Goal: Task Accomplishment & Management: Manage account settings

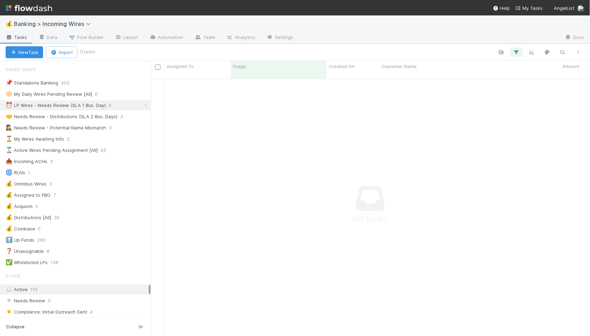
scroll to position [263, 440]
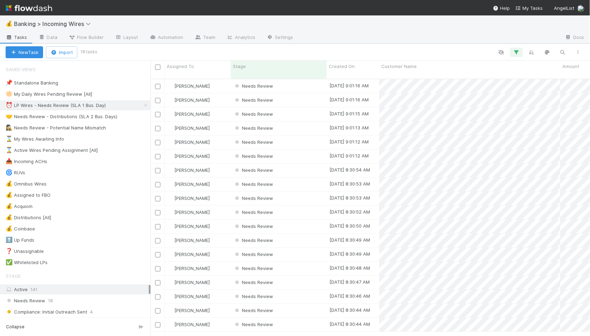
scroll to position [0, 0]
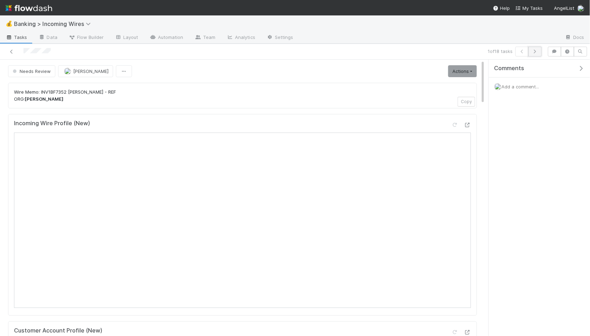
click at [536, 51] on icon "button" at bounding box center [535, 51] width 7 height 4
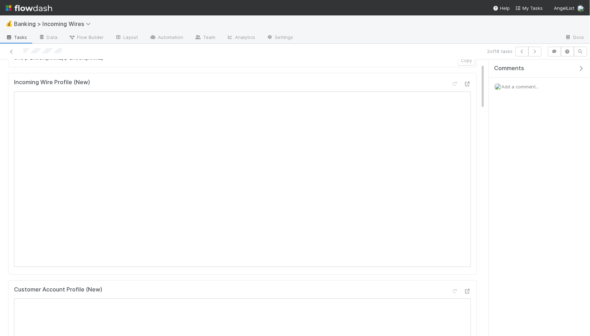
scroll to position [54, 0]
click at [537, 53] on icon "button" at bounding box center [535, 51] width 7 height 4
click at [534, 53] on icon "button" at bounding box center [535, 51] width 7 height 4
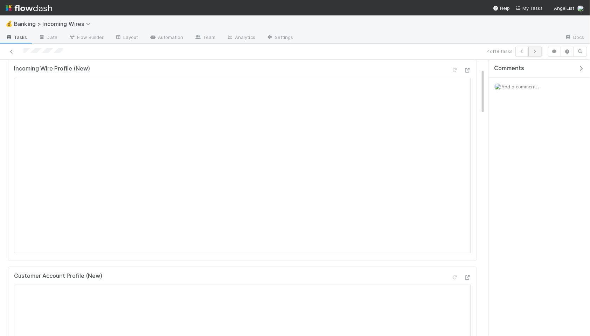
click at [537, 54] on button "button" at bounding box center [535, 52] width 13 height 10
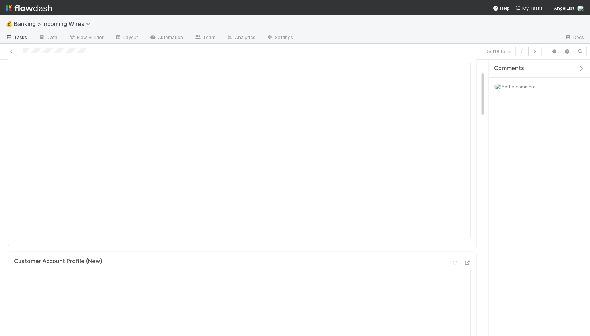
scroll to position [27, 0]
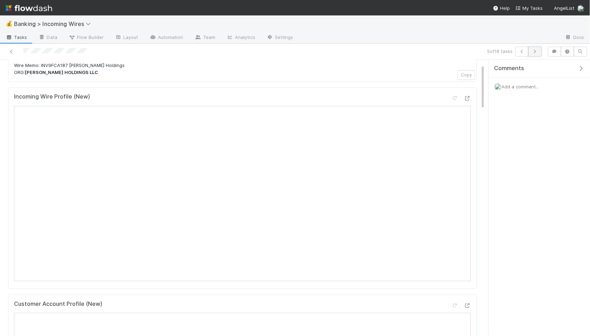
click at [535, 49] on icon "button" at bounding box center [535, 51] width 7 height 4
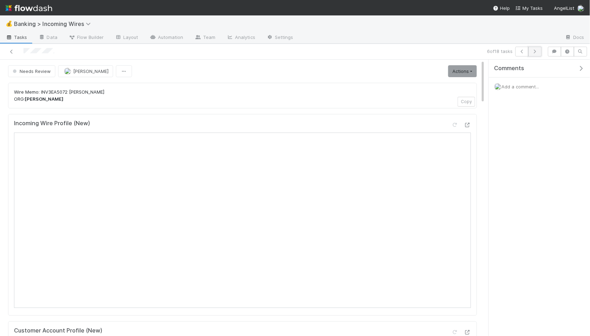
click at [534, 50] on icon "button" at bounding box center [535, 51] width 7 height 4
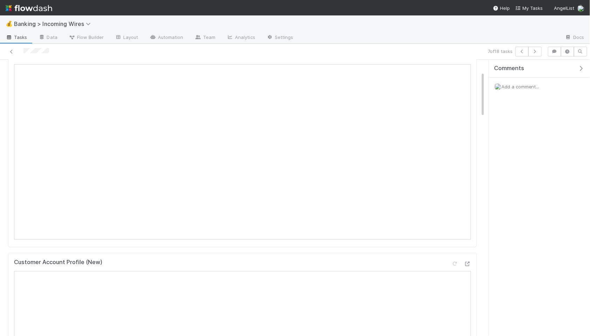
scroll to position [73, 0]
click at [534, 52] on icon "button" at bounding box center [535, 51] width 7 height 4
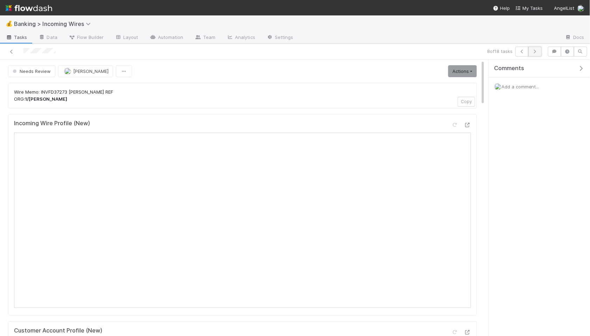
click at [535, 52] on icon "button" at bounding box center [535, 51] width 7 height 4
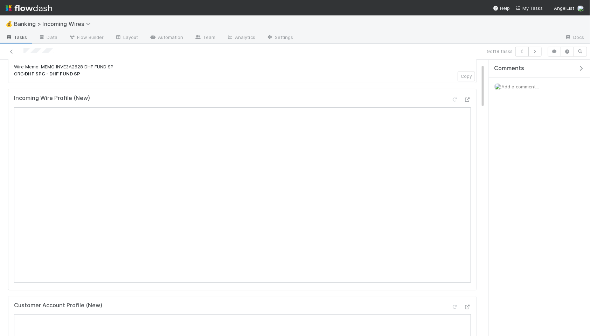
scroll to position [23, 0]
click at [537, 52] on icon "button" at bounding box center [535, 51] width 7 height 4
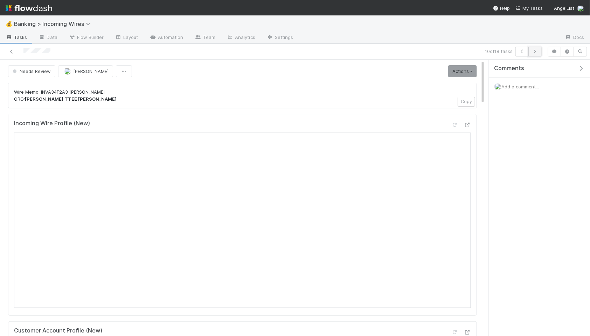
click at [537, 53] on icon "button" at bounding box center [535, 51] width 7 height 4
click at [535, 50] on icon "button" at bounding box center [535, 51] width 7 height 4
click at [534, 50] on icon "button" at bounding box center [535, 51] width 7 height 4
click at [535, 54] on button "button" at bounding box center [535, 52] width 13 height 10
click at [536, 53] on icon "button" at bounding box center [535, 51] width 7 height 4
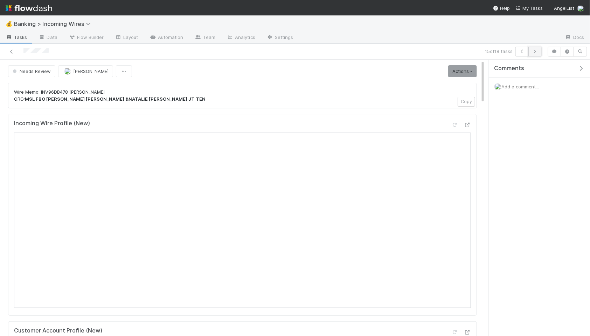
click at [538, 53] on icon "button" at bounding box center [535, 51] width 7 height 4
click at [536, 53] on icon "button" at bounding box center [535, 51] width 7 height 4
click at [537, 53] on icon "button" at bounding box center [535, 51] width 7 height 4
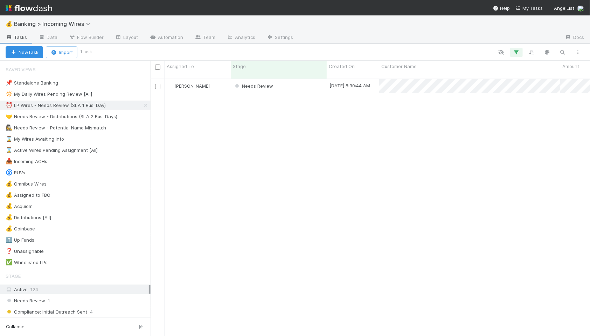
scroll to position [0, 0]
click at [289, 79] on div "Needs Review" at bounding box center [279, 86] width 96 height 14
click at [78, 116] on div "🤝 Needs Review - Distributions (SLA 2 Bus. Days)" at bounding box center [62, 116] width 112 height 9
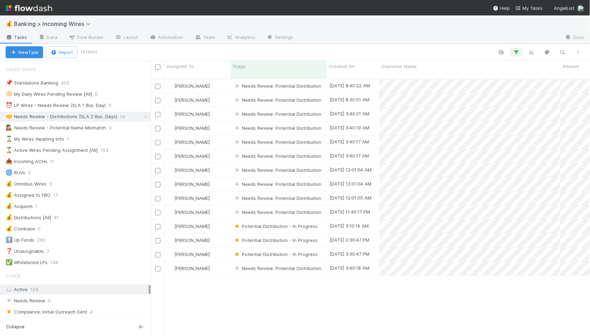
scroll to position [263, 440]
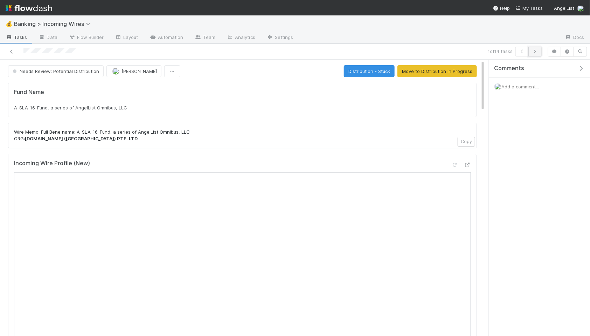
click at [539, 50] on button "button" at bounding box center [535, 52] width 13 height 10
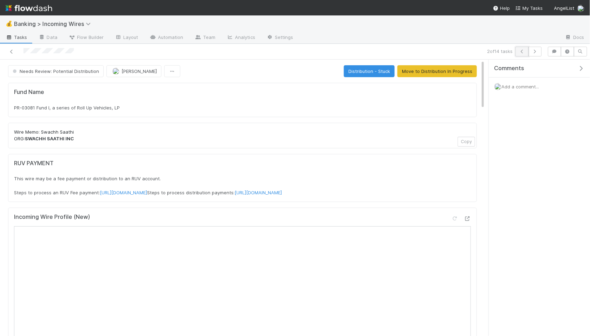
click at [520, 54] on button "button" at bounding box center [522, 52] width 13 height 10
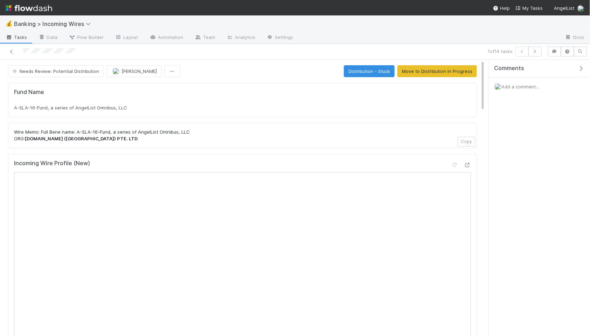
click at [138, 110] on div "A-SLA-16-Fund, a series of AngelList Omnibus, LLC" at bounding box center [242, 107] width 457 height 7
copy div "A-SLA-16-Fund, a series of AngelList Omnibus, LLC"
click at [535, 53] on icon "button" at bounding box center [535, 51] width 7 height 4
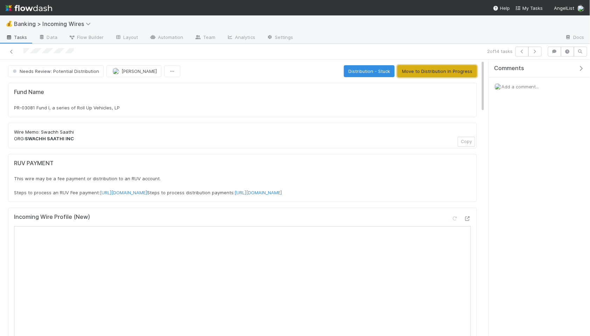
click at [437, 69] on button "Move to Distribution In Progress" at bounding box center [438, 71] width 80 height 12
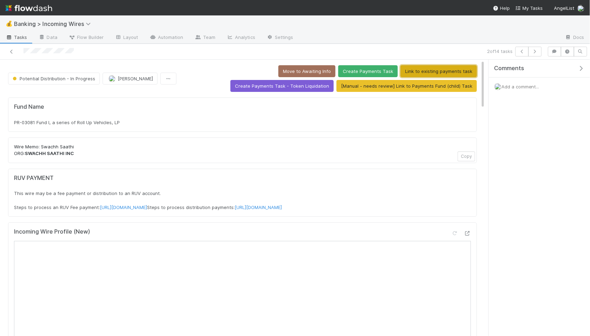
click at [401, 73] on button "Link to existing payments task" at bounding box center [439, 71] width 76 height 12
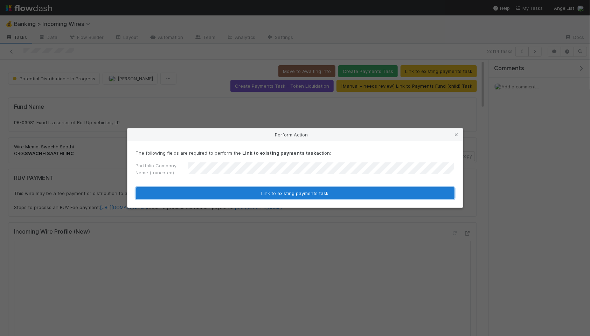
click at [284, 188] on button "Link to existing payments task" at bounding box center [295, 193] width 319 height 12
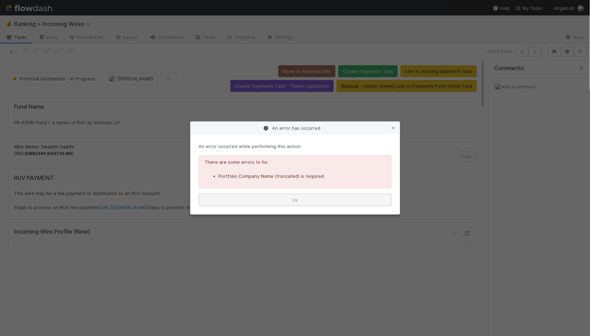
click at [283, 197] on button "Ok" at bounding box center [295, 200] width 193 height 12
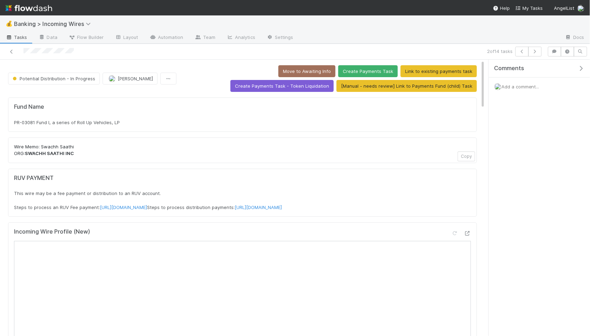
scroll to position [4, 0]
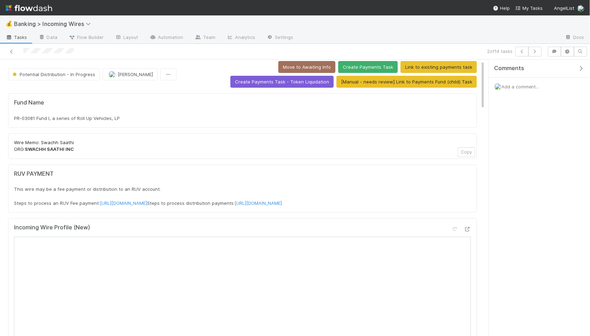
click at [122, 115] on div "PR-03081 Fund I, a series of Roll Up Vehicles, LP" at bounding box center [242, 118] width 457 height 7
copy div "PR-03081 Fund I, a series of Roll Up Vehicles, LP"
click at [535, 51] on icon "button" at bounding box center [535, 51] width 7 height 4
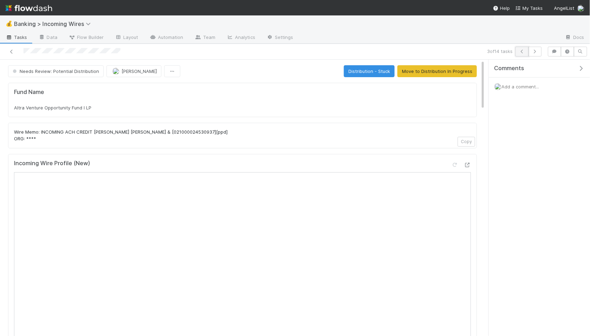
click at [525, 51] on icon "button" at bounding box center [522, 51] width 7 height 4
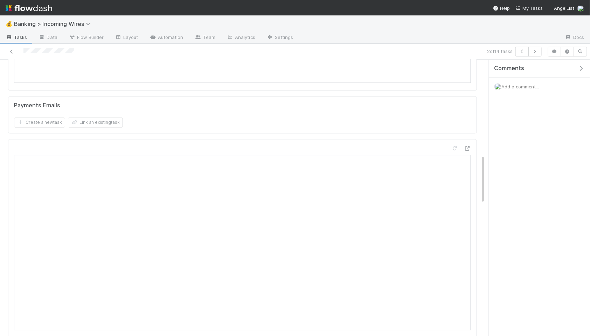
scroll to position [536, 0]
click at [98, 131] on button "Link an existing task" at bounding box center [95, 126] width 55 height 10
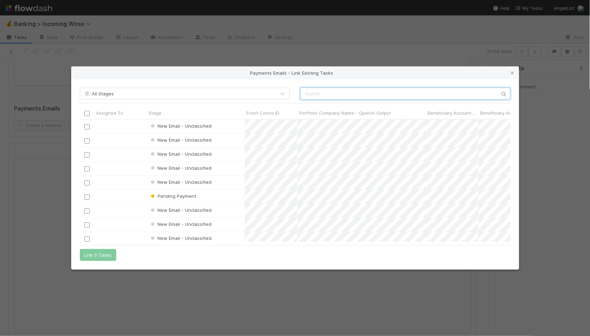
click at [329, 93] on input "text" at bounding box center [406, 94] width 210 height 12
paste input "cnv_q17hrev"
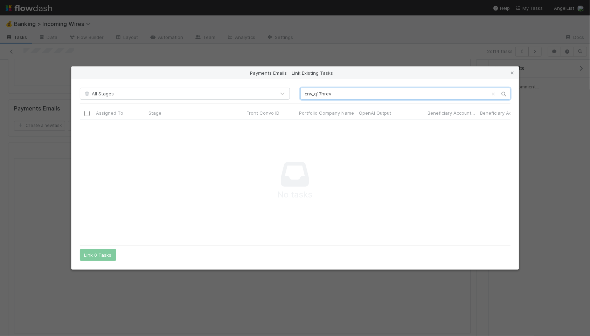
type input "cnv_q17hrev"
click at [338, 91] on input "cnv_q17hrev" at bounding box center [406, 94] width 210 height 12
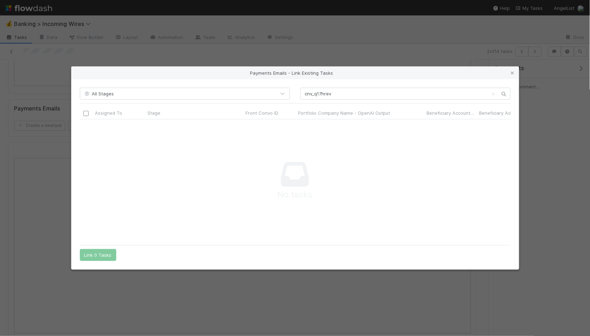
click at [510, 74] on icon at bounding box center [512, 73] width 7 height 5
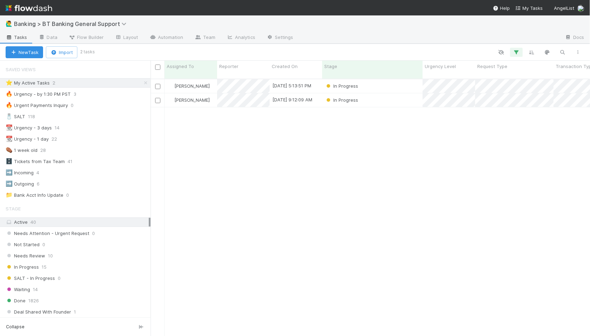
scroll to position [263, 440]
click at [399, 83] on div "In Progress" at bounding box center [372, 86] width 101 height 14
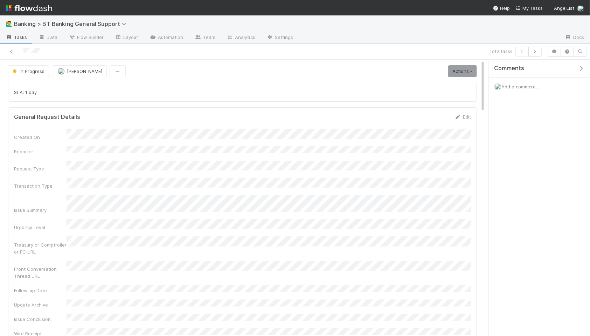
click at [518, 85] on span "Add a comment..." at bounding box center [521, 87] width 38 height 6
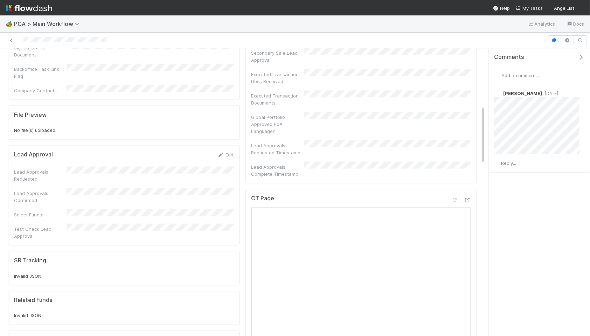
scroll to position [285, 0]
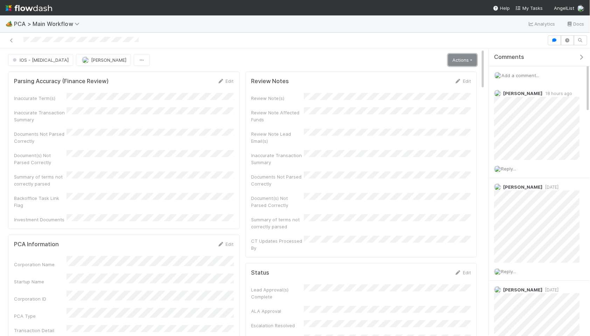
drag, startPoint x: 470, startPoint y: 55, endPoint x: 464, endPoint y: 62, distance: 8.5
click at [470, 55] on link "Actions" at bounding box center [463, 60] width 29 height 12
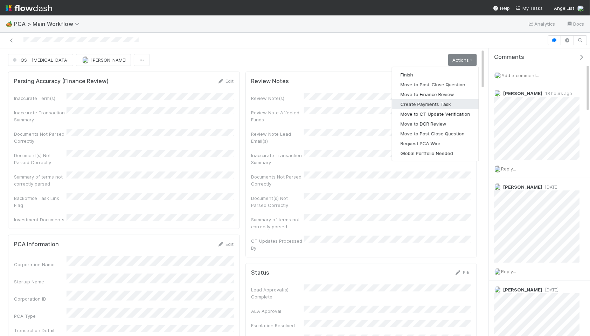
click at [412, 102] on button "Create Payments Task" at bounding box center [435, 104] width 87 height 10
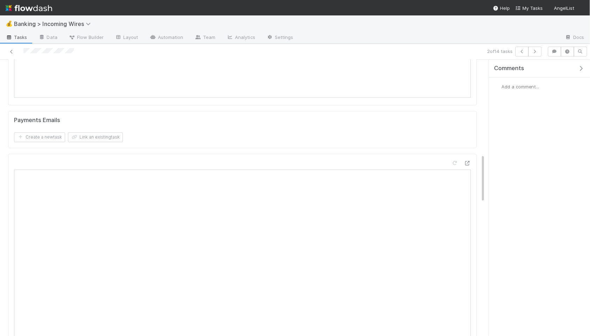
scroll to position [531, 0]
click at [105, 136] on button "Link an existing task" at bounding box center [95, 131] width 55 height 10
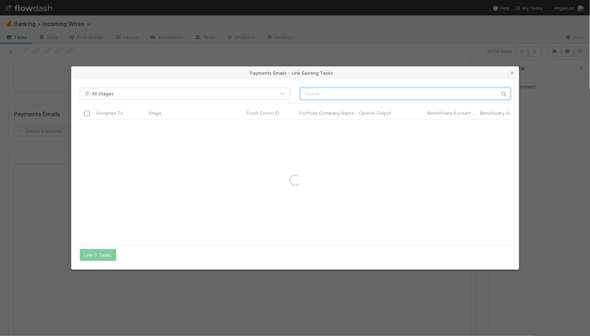
click at [310, 89] on input "text" at bounding box center [406, 94] width 210 height 12
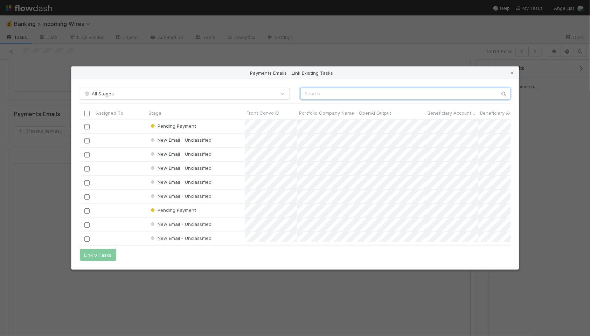
scroll to position [122, 431]
paste input "cnv_q17hrev"
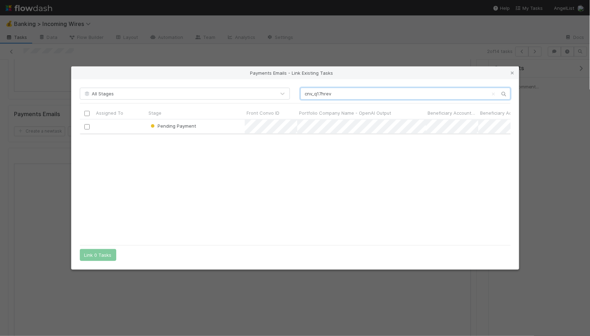
type input "cnv_q17hrev"
click at [86, 126] on input "checkbox" at bounding box center [86, 126] width 5 height 5
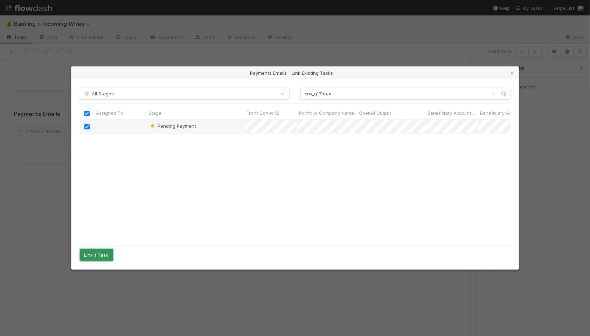
click at [97, 253] on button "Link 1 Task" at bounding box center [96, 255] width 33 height 12
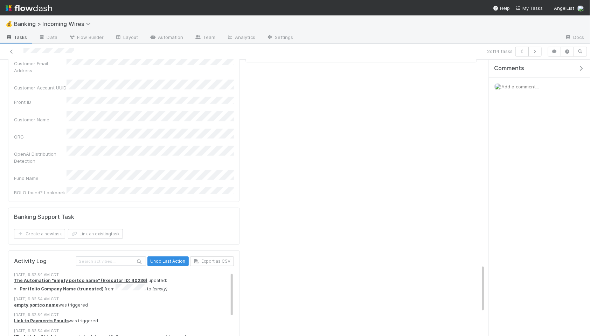
scroll to position [1108, 0]
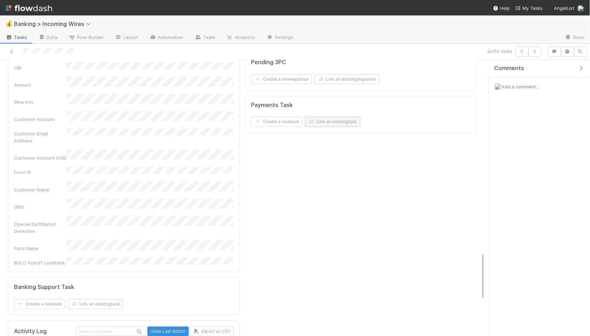
click at [342, 126] on button "Link an existing task" at bounding box center [333, 122] width 55 height 10
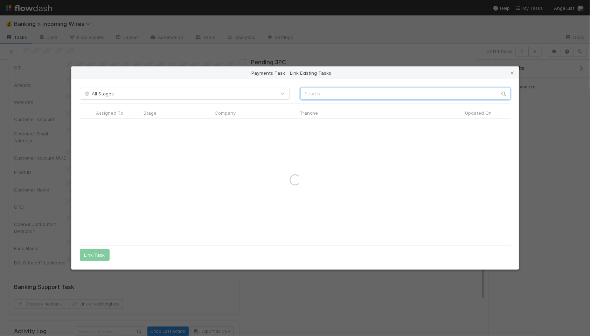
click at [333, 99] on input "text" at bounding box center [406, 94] width 210 height 12
type input "swachh"
click at [316, 93] on input "swachh" at bounding box center [406, 94] width 210 height 12
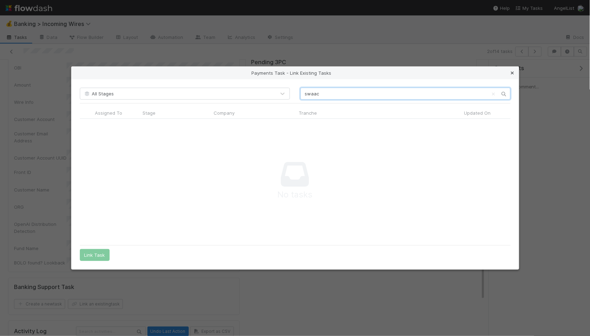
type input "swaac"
click at [512, 71] on icon at bounding box center [512, 73] width 7 height 5
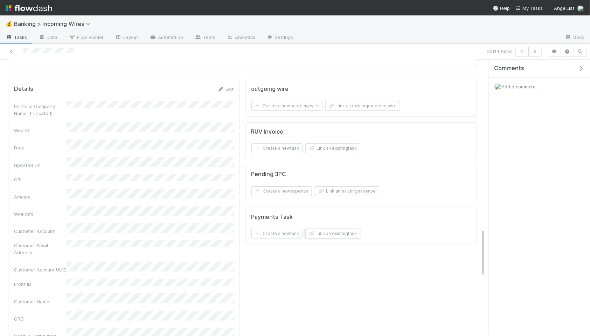
scroll to position [966, 0]
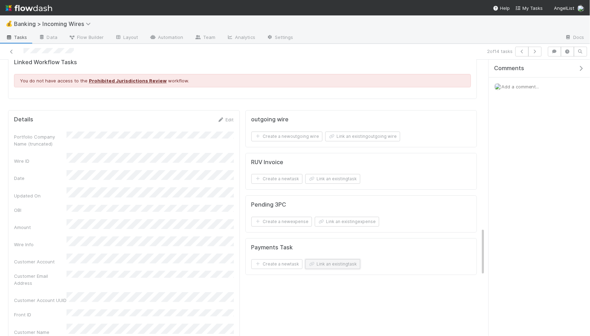
click at [335, 269] on button "Link an existing task" at bounding box center [333, 264] width 55 height 10
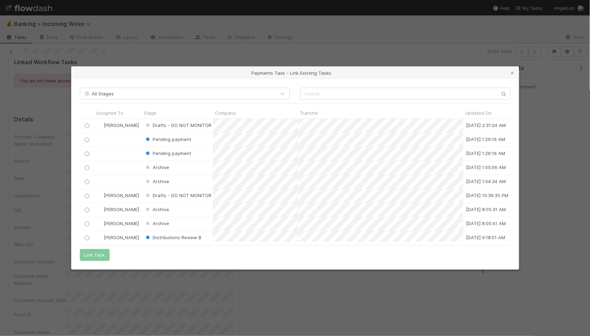
scroll to position [0, 0]
drag, startPoint x: 511, startPoint y: 73, endPoint x: 509, endPoint y: 77, distance: 4.3
click at [511, 73] on icon at bounding box center [512, 73] width 7 height 5
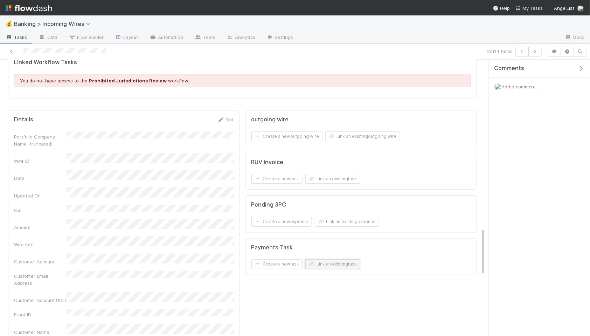
click at [324, 269] on button "Link an existing task" at bounding box center [333, 264] width 55 height 10
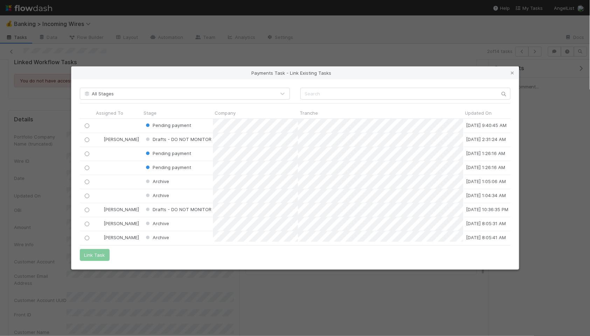
scroll to position [123, 431]
click at [88, 123] on input "radio" at bounding box center [86, 125] width 5 height 5
click at [96, 256] on button "Link Task" at bounding box center [95, 255] width 30 height 12
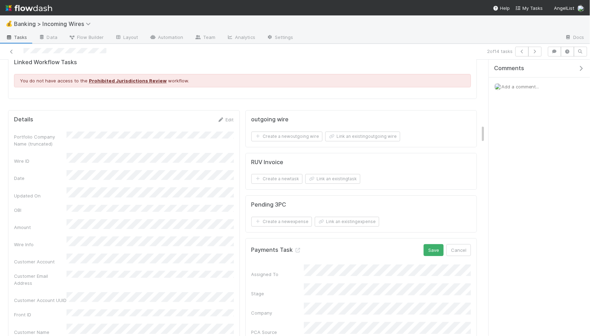
scroll to position [965, 0]
click at [438, 257] on button "Save" at bounding box center [434, 251] width 20 height 12
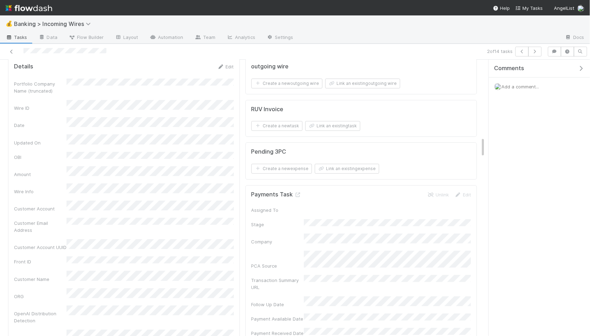
scroll to position [1033, 0]
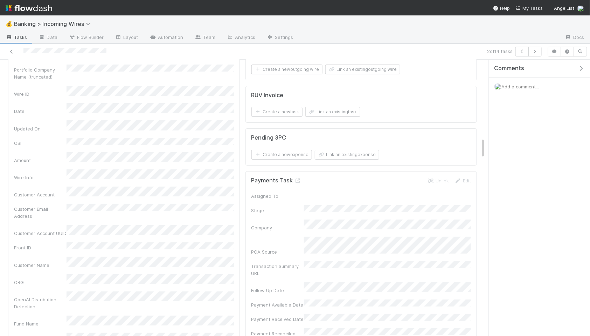
drag, startPoint x: 464, startPoint y: 190, endPoint x: 433, endPoint y: 199, distance: 32.0
click at [464, 183] on link "Edit" at bounding box center [463, 181] width 16 height 6
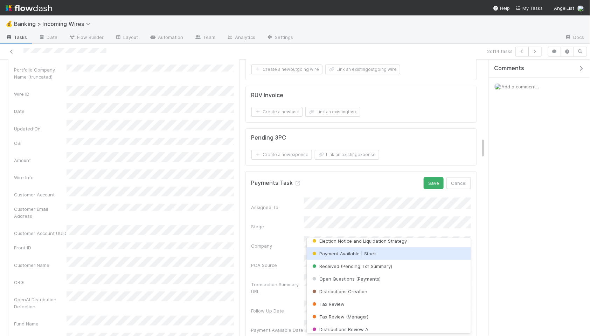
scroll to position [70, 0]
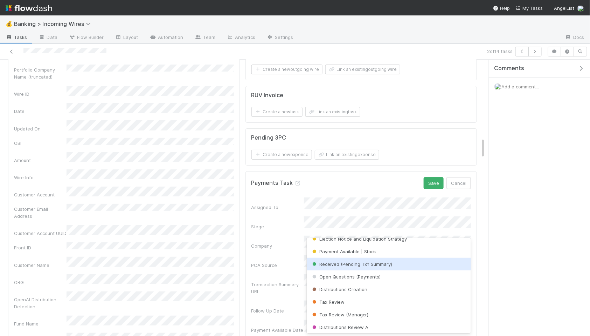
click at [376, 263] on span "Received (Pending Txn Summary)" at bounding box center [352, 264] width 82 height 6
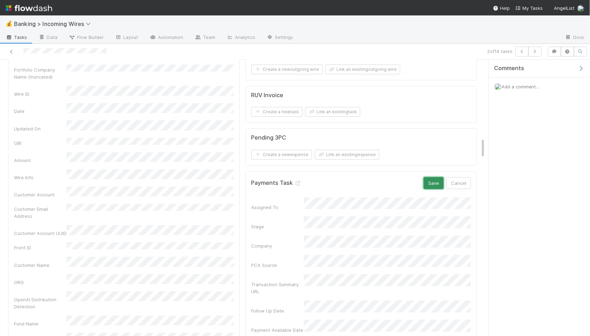
click at [430, 189] on button "Save" at bounding box center [434, 183] width 20 height 12
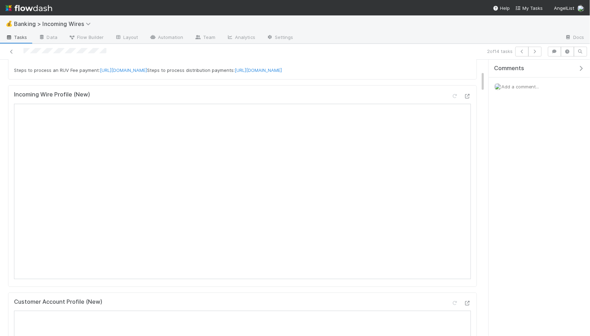
scroll to position [150, 0]
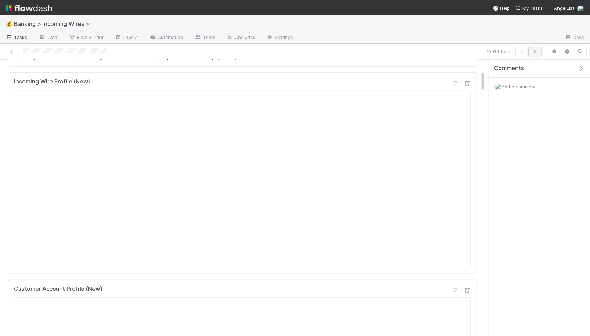
click at [534, 50] on icon "button" at bounding box center [535, 51] width 7 height 4
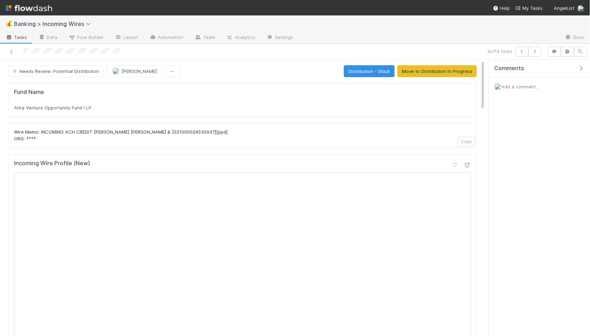
click at [252, 103] on div "Fund Name Altra Venture Opportunity Fund I LP" at bounding box center [242, 100] width 457 height 22
click at [253, 105] on div "Altra Venture Opportunity Fund I LP" at bounding box center [242, 107] width 457 height 7
copy div "Altra Venture Opportunity Fund I LP"
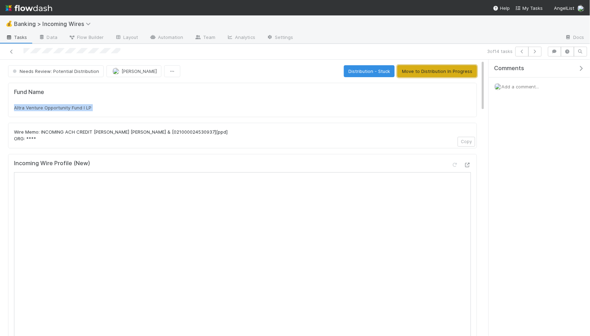
click at [422, 68] on button "Move to Distribution In Progress" at bounding box center [438, 71] width 80 height 12
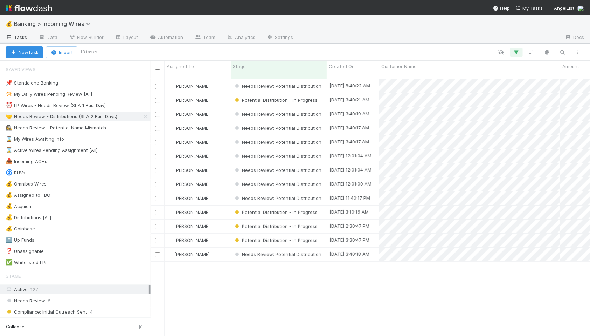
scroll to position [263, 440]
click at [84, 105] on div "⏰ LP Wires - Needs Review (SLA 1 Bus. Day)" at bounding box center [56, 105] width 100 height 9
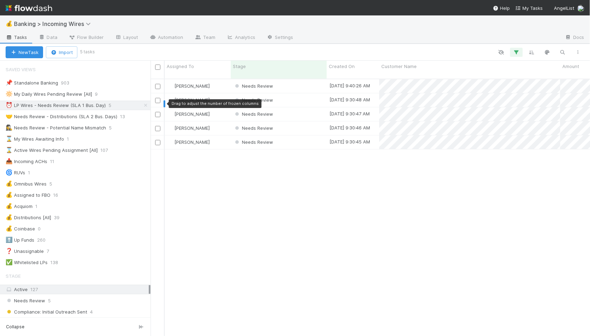
scroll to position [263, 440]
click at [289, 79] on div "Needs Review" at bounding box center [279, 86] width 96 height 14
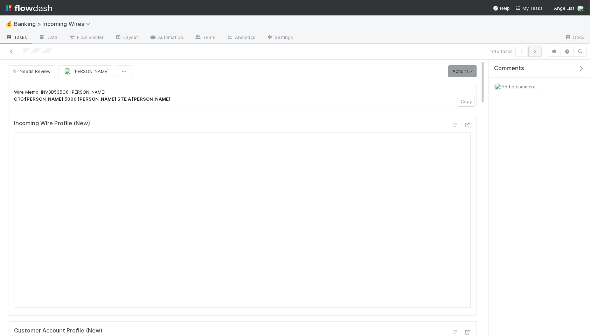
click at [535, 53] on button "button" at bounding box center [535, 52] width 13 height 10
click at [538, 54] on button "button" at bounding box center [535, 52] width 13 height 10
click at [535, 50] on icon "button" at bounding box center [535, 51] width 7 height 4
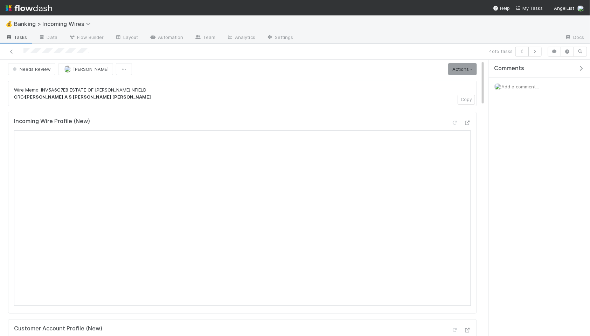
scroll to position [15, 0]
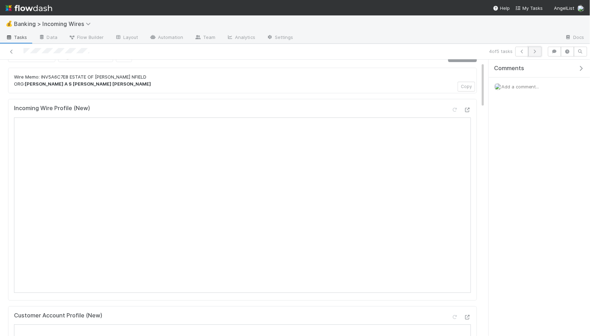
click at [536, 54] on button "button" at bounding box center [535, 52] width 13 height 10
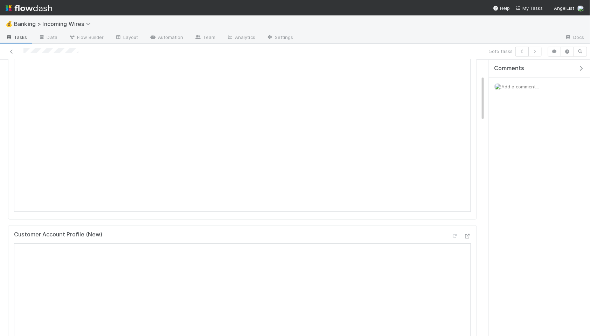
scroll to position [111, 0]
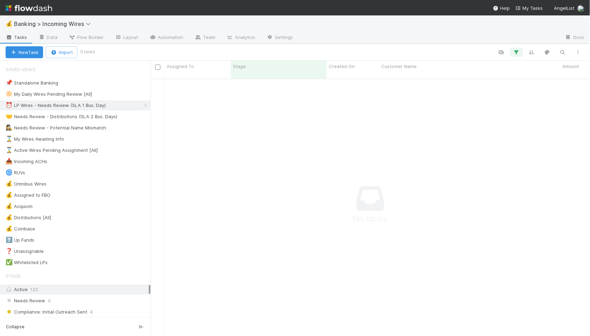
scroll to position [263, 440]
click at [86, 118] on div "🤝 Needs Review - Distributions (SLA 2 Bus. Days)" at bounding box center [62, 116] width 112 height 9
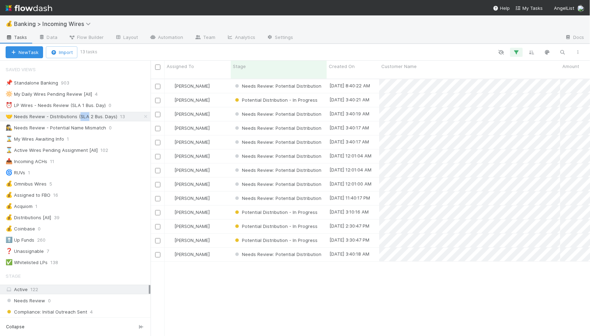
scroll to position [263, 440]
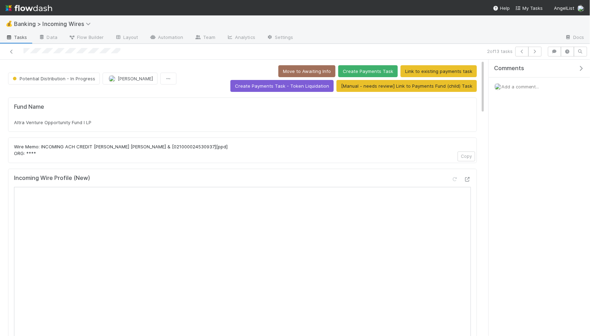
click at [118, 125] on div "Altra Venture Opportunity Fund I LP" at bounding box center [242, 122] width 457 height 7
copy div "Altra Venture Opportunity Fund I LP"
click at [533, 50] on icon "button" at bounding box center [535, 51] width 7 height 4
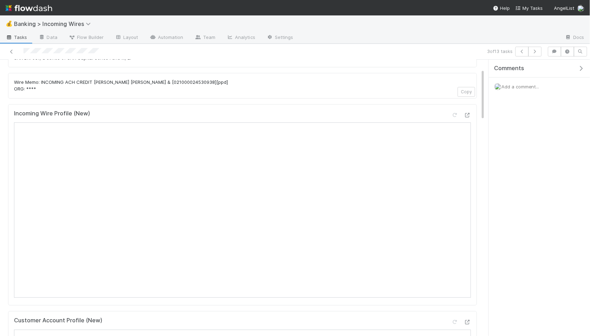
scroll to position [4, 0]
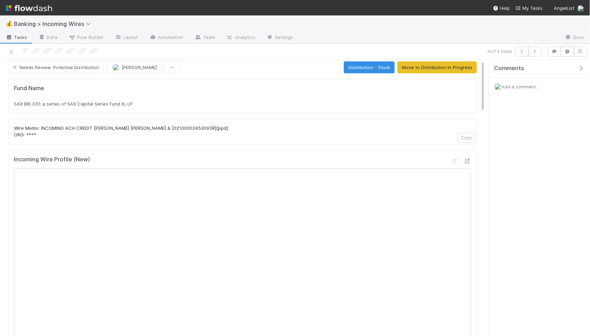
click at [119, 102] on span "SAX BRI 037, a series of SAX Capital Series Fund III, LP" at bounding box center [73, 104] width 119 height 6
copy div "SAX BRI 037, a series of SAX Capital Series Fund III, LP"
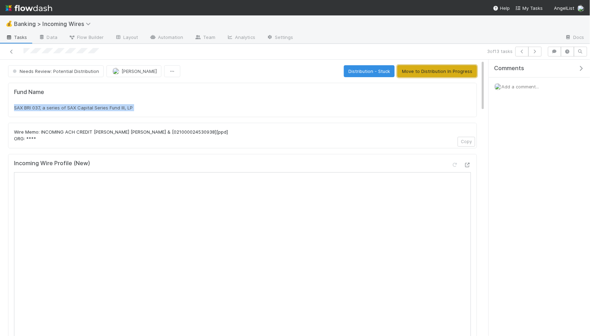
click at [431, 68] on button "Move to Distribution In Progress" at bounding box center [438, 71] width 80 height 12
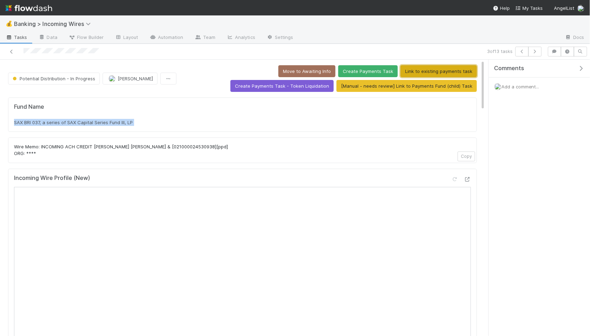
click at [401, 68] on button "Link to existing payments task" at bounding box center [439, 71] width 76 height 12
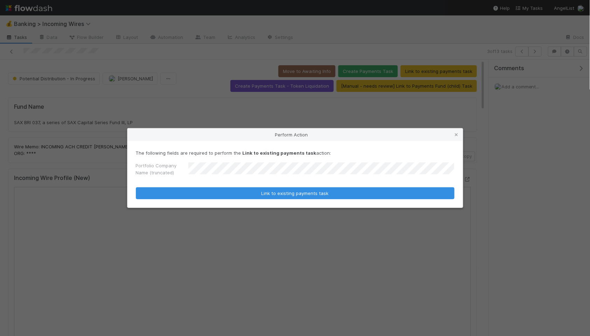
click at [136, 187] on button "Link to existing payments task" at bounding box center [295, 193] width 319 height 12
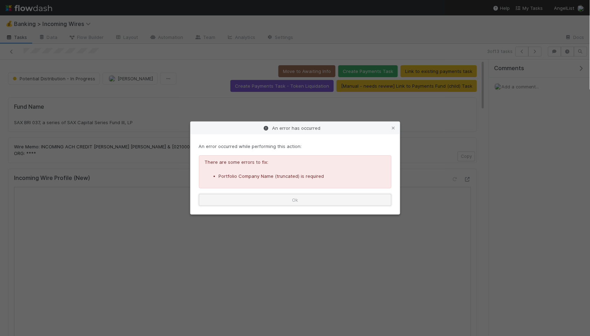
click at [268, 200] on button "Ok" at bounding box center [295, 200] width 193 height 12
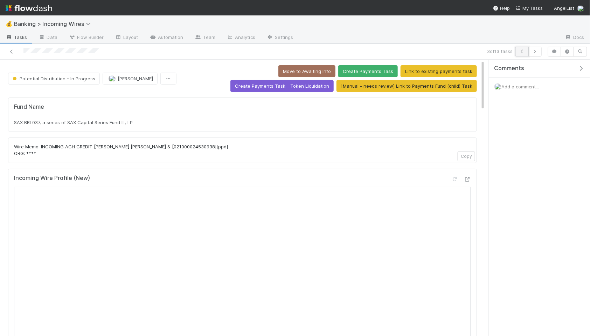
click at [520, 50] on icon "button" at bounding box center [522, 51] width 7 height 4
click at [535, 50] on icon "button" at bounding box center [535, 51] width 7 height 4
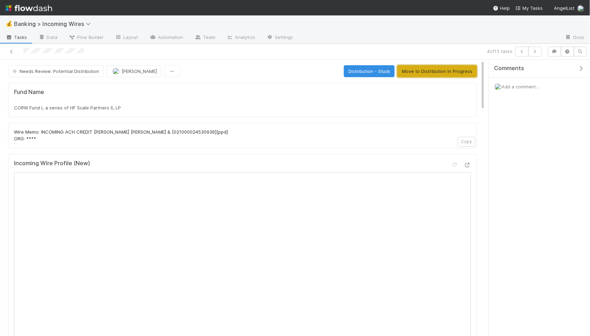
click at [410, 72] on button "Move to Distribution In Progress" at bounding box center [438, 71] width 80 height 12
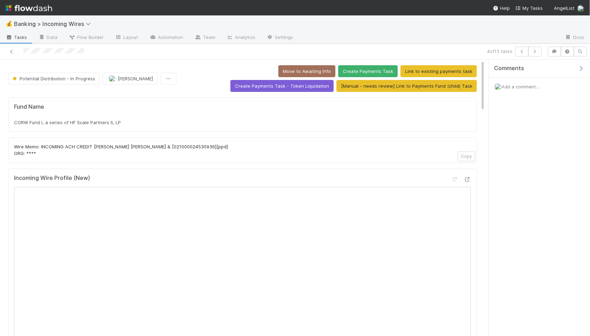
click at [531, 84] on span "Add a comment..." at bounding box center [521, 87] width 38 height 6
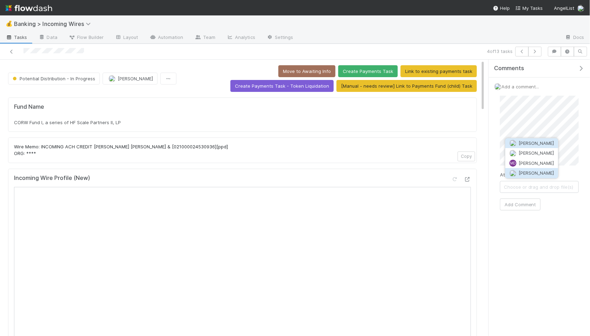
click at [544, 171] on span "[PERSON_NAME]" at bounding box center [536, 173] width 35 height 6
click at [532, 203] on button "Add Comment" at bounding box center [520, 204] width 41 height 12
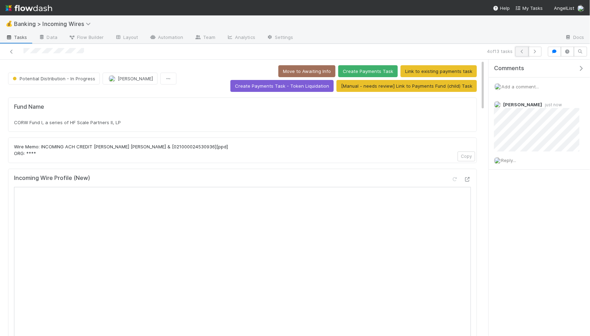
click at [524, 53] on icon "button" at bounding box center [522, 51] width 7 height 4
click at [538, 48] on button "button" at bounding box center [535, 52] width 13 height 10
click at [521, 51] on icon "button" at bounding box center [522, 51] width 7 height 4
click at [530, 84] on span "Add a comment..." at bounding box center [521, 87] width 38 height 6
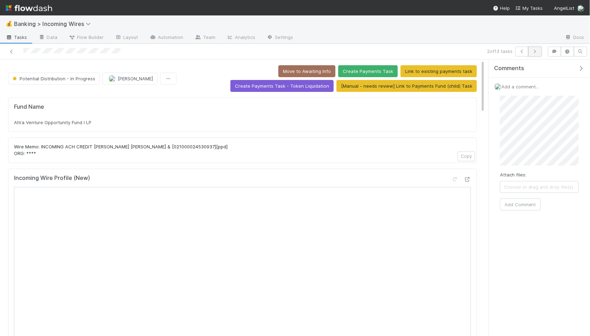
click at [538, 53] on icon "button" at bounding box center [535, 51] width 7 height 4
click at [569, 103] on icon at bounding box center [570, 105] width 7 height 5
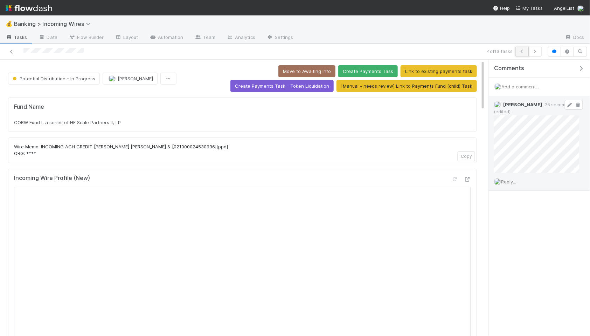
click at [519, 50] on icon "button" at bounding box center [522, 51] width 7 height 4
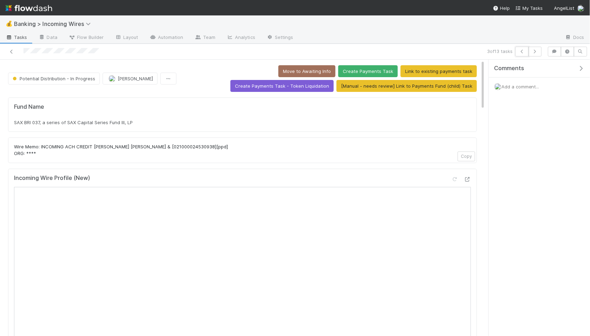
click at [519, 50] on icon "button" at bounding box center [522, 51] width 7 height 4
click at [518, 86] on span "Add a comment..." at bounding box center [521, 87] width 38 height 6
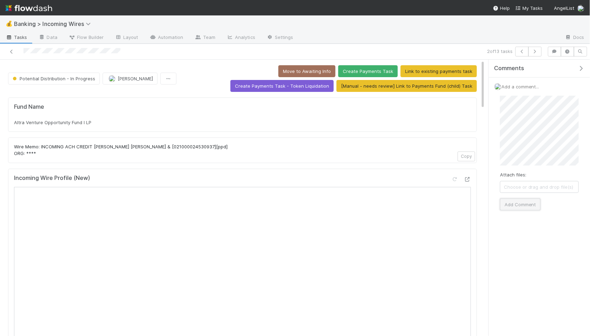
click at [521, 203] on button "Add Comment" at bounding box center [520, 204] width 41 height 12
click at [535, 54] on button "button" at bounding box center [535, 52] width 13 height 10
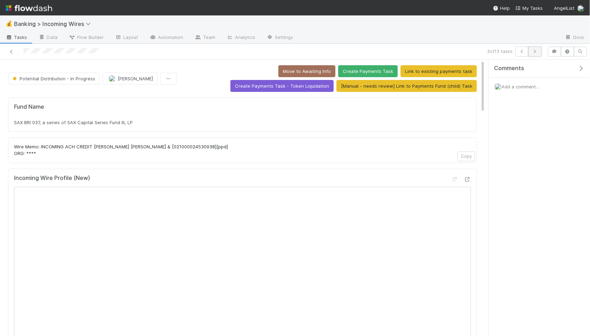
click at [537, 50] on icon "button" at bounding box center [535, 51] width 7 height 4
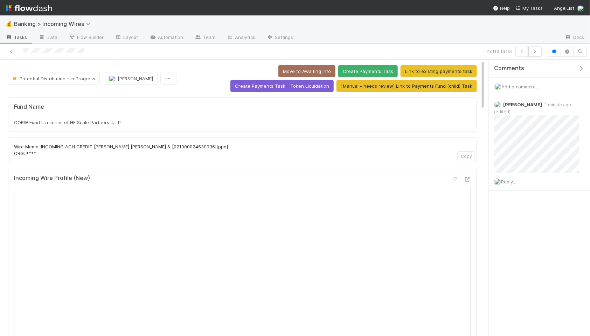
click at [537, 50] on icon "button" at bounding box center [535, 51] width 7 height 4
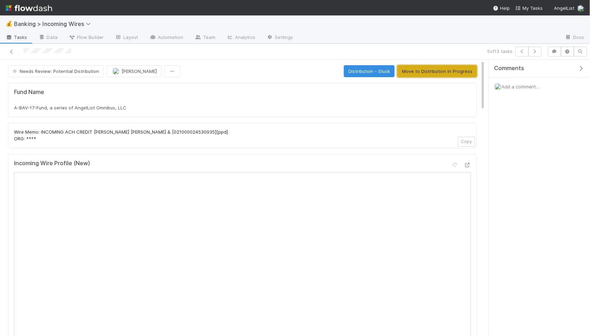
click at [438, 73] on button "Move to Distribution In Progress" at bounding box center [438, 71] width 80 height 12
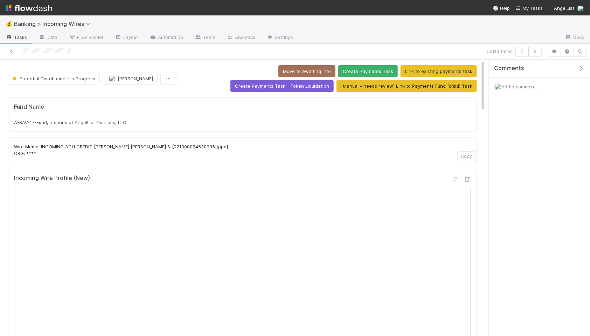
click at [136, 111] on div "Fund Name A-BAV-17-Fund, a series of AngelList Omnibus, LLC" at bounding box center [242, 114] width 457 height 22
click at [136, 122] on div "A-BAV-17-Fund, a series of AngelList Omnibus, LLC" at bounding box center [242, 122] width 457 height 7
copy div "A-BAV-17-Fund, a series of AngelList Omnibus, LLC"
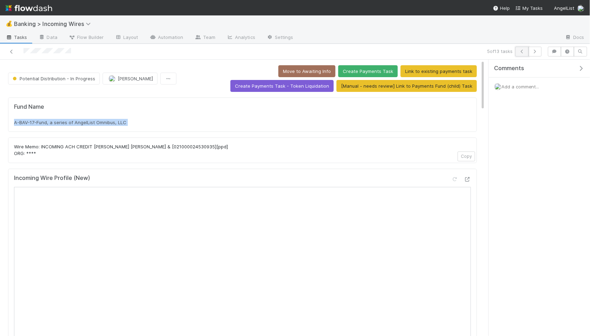
click at [522, 53] on button "button" at bounding box center [522, 52] width 13 height 10
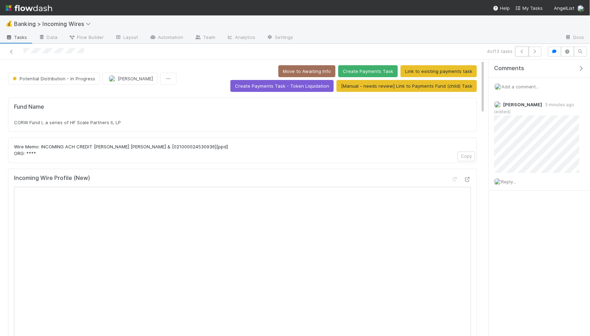
click at [522, 53] on button "button" at bounding box center [522, 52] width 13 height 10
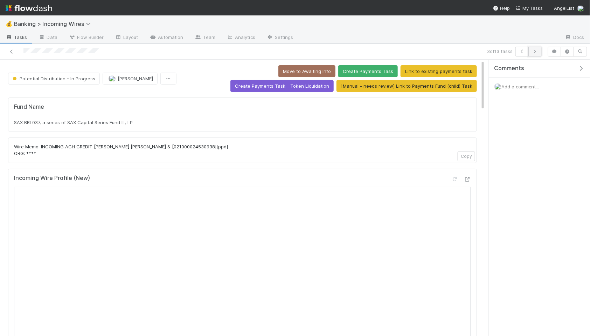
click at [539, 52] on icon "button" at bounding box center [535, 51] width 7 height 4
click at [534, 52] on icon "button" at bounding box center [535, 51] width 7 height 4
click at [519, 84] on span "Add a comment..." at bounding box center [521, 87] width 38 height 6
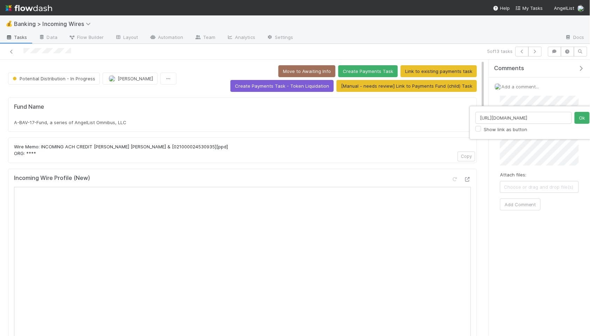
scroll to position [0, 6]
type input "https://app.frontapp.com/open/cnv_pli7g93"
click at [581, 117] on button "Ok" at bounding box center [582, 118] width 15 height 12
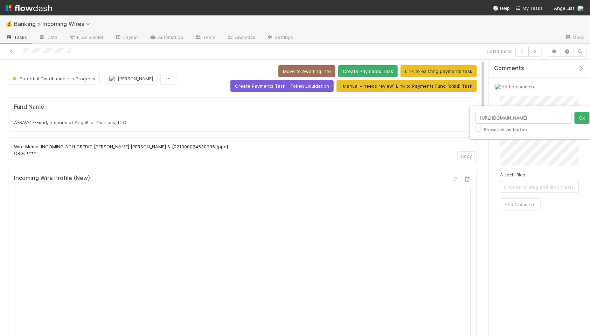
click at [547, 149] on div "https://app.frontapp.com/open/cnv_pli7g93 Show link as button Ok" at bounding box center [295, 168] width 590 height 336
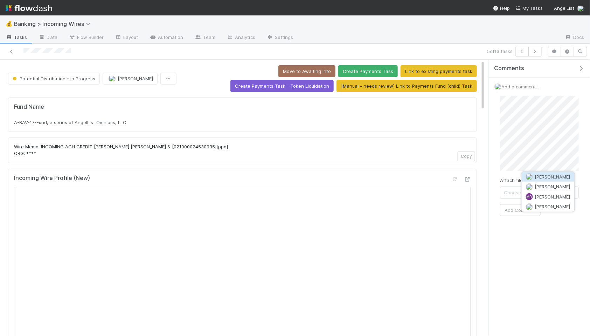
click at [551, 208] on span "Michael Guidi" at bounding box center [552, 207] width 35 height 6
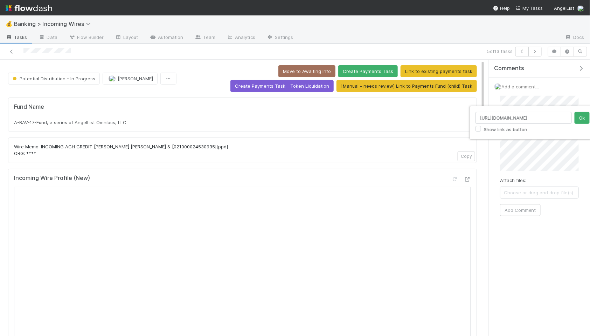
scroll to position [0, 74]
type input "https://flowdash.internal.angellist.com/workflows/AM6IYQ/tasks/X5srzAOo"
click at [582, 119] on button "Ok" at bounding box center [582, 118] width 15 height 12
click at [553, 213] on div "Attach files: Choose or drag and drop file(s) Add Comment" at bounding box center [539, 156] width 79 height 120
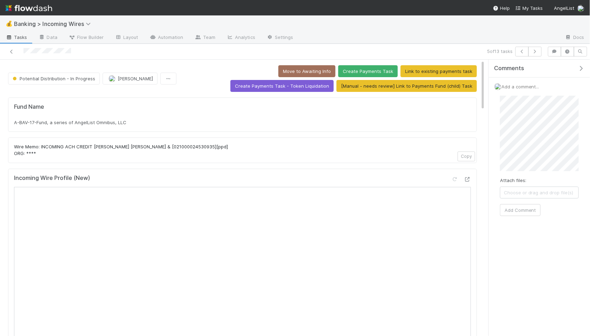
click at [498, 133] on div "Attach files: Choose or drag and drop file(s) Add Comment" at bounding box center [540, 155] width 90 height 131
click at [524, 209] on button "Add Comment" at bounding box center [520, 210] width 41 height 12
click at [521, 53] on icon "button" at bounding box center [522, 51] width 7 height 4
click at [520, 90] on div "Add a comment..." at bounding box center [539, 86] width 101 height 18
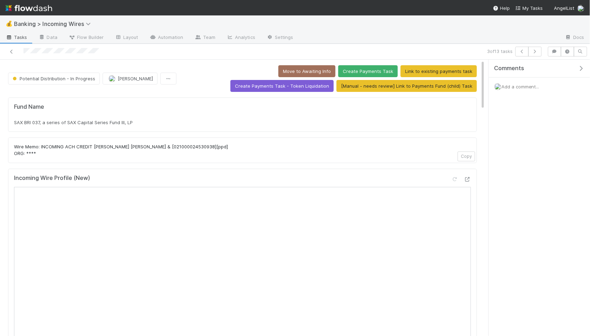
click at [519, 88] on span "Add a comment..." at bounding box center [521, 87] width 38 height 6
click at [530, 211] on button "Add Comment" at bounding box center [520, 210] width 41 height 12
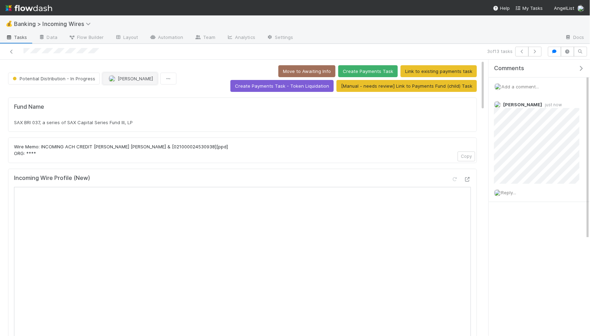
click at [126, 77] on span "Nate Eisenstein" at bounding box center [135, 79] width 35 height 6
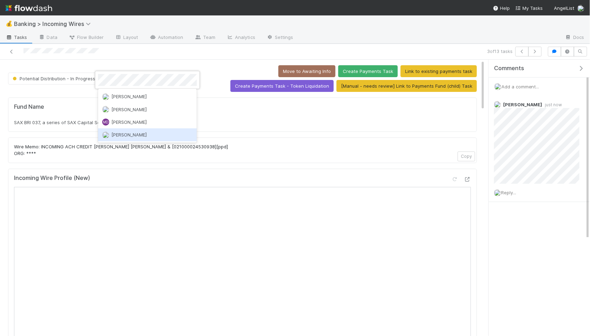
click at [149, 135] on div "Michael Guidi" at bounding box center [147, 134] width 99 height 13
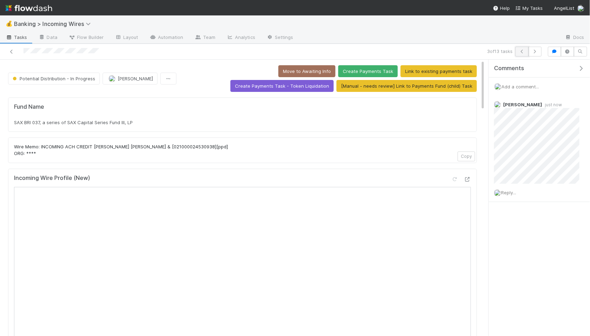
click at [522, 52] on icon "button" at bounding box center [522, 51] width 7 height 4
click at [519, 52] on icon "button" at bounding box center [522, 51] width 7 height 4
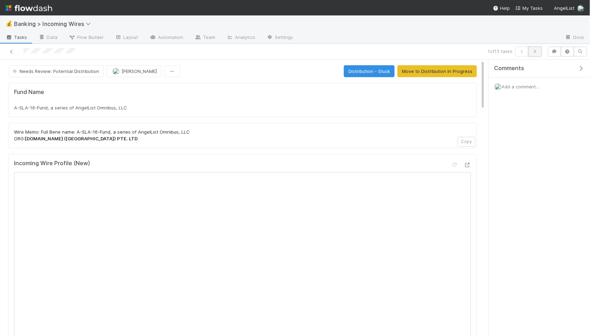
click at [539, 52] on button "button" at bounding box center [535, 52] width 13 height 10
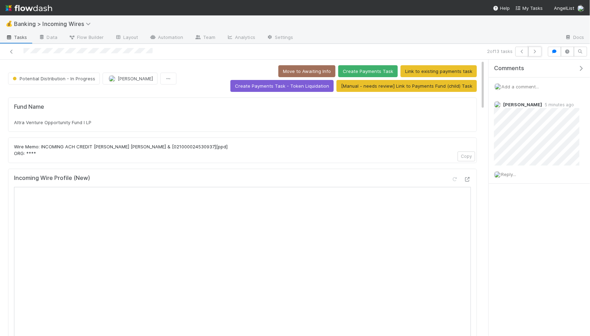
click at [539, 52] on button "button" at bounding box center [535, 52] width 13 height 10
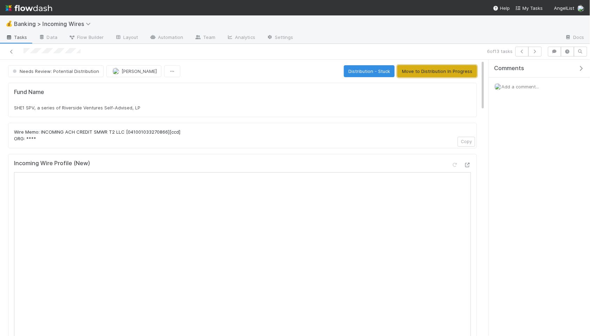
click at [437, 74] on button "Move to Distribution In Progress" at bounding box center [438, 71] width 80 height 12
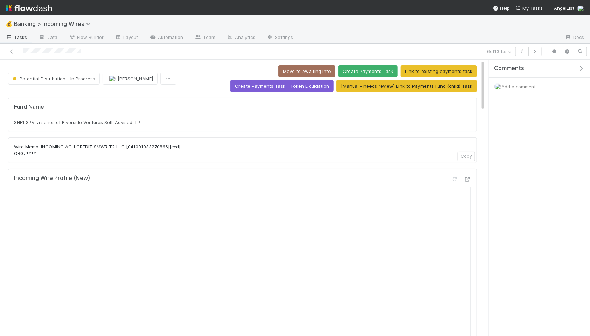
click at [114, 122] on span "SHE1 SPV, a series of Riverside Ventures Self-Advised, LP" at bounding box center [77, 122] width 126 height 6
copy div "SHE1 SPV, a series of Riverside Ventures Self-Advised, LP"
click at [190, 105] on h5 "Fund Name" at bounding box center [242, 106] width 457 height 7
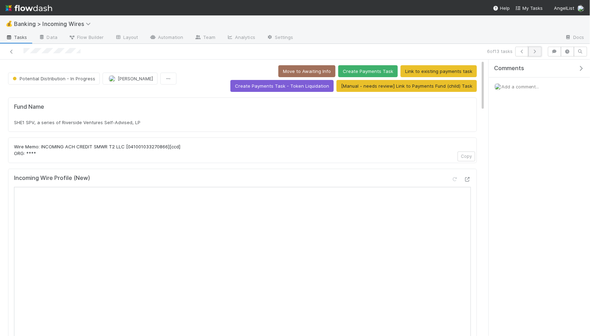
click at [538, 54] on button "button" at bounding box center [535, 52] width 13 height 10
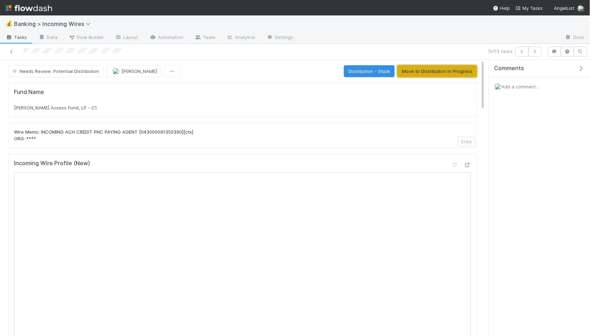
click at [444, 72] on button "Move to Distribution In Progress" at bounding box center [438, 71] width 80 height 12
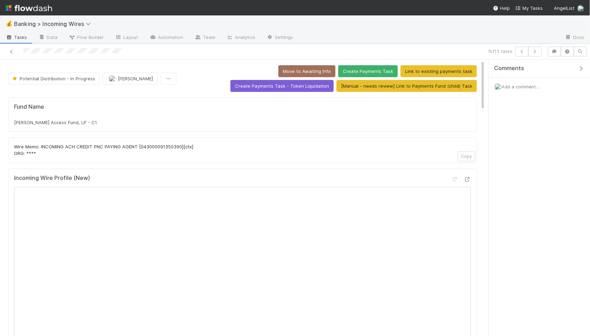
click at [88, 108] on h5 "Fund Name" at bounding box center [242, 106] width 457 height 7
click at [90, 126] on div "Fund Name Austen Access Fund, LP - C1" at bounding box center [242, 114] width 469 height 34
copy div "Austen Access Fund, LP - C1"
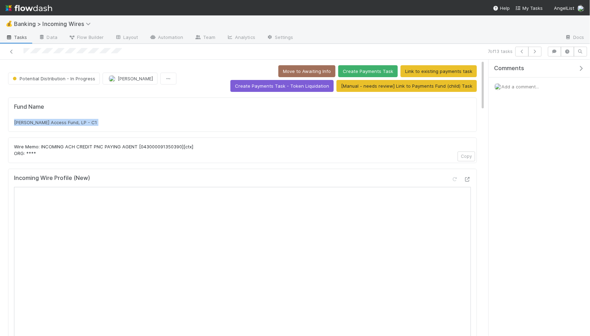
copy div "Austen Access Fund, LP - C1"
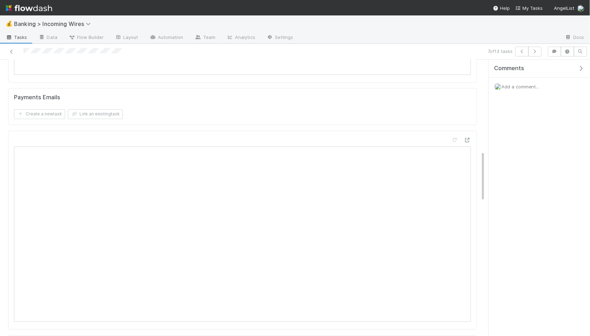
scroll to position [496, 0]
click at [111, 113] on button "Link an existing task" at bounding box center [95, 112] width 55 height 10
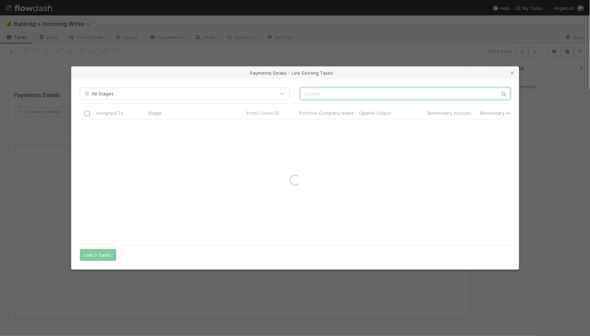
click at [366, 96] on input "text" at bounding box center [406, 94] width 210 height 12
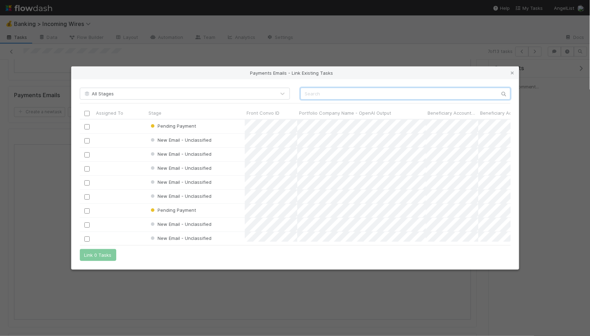
scroll to position [122, 431]
paste input "cnv_qninft3"
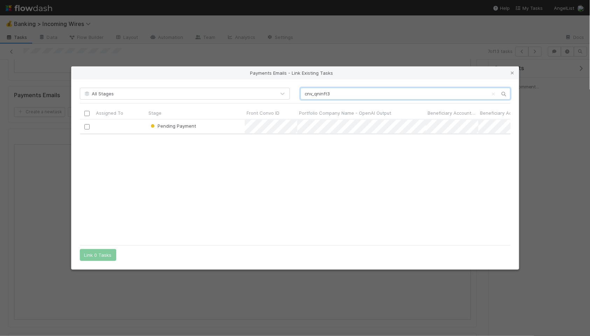
type input "cnv_qninft3"
click at [88, 125] on input "checkbox" at bounding box center [86, 126] width 5 height 5
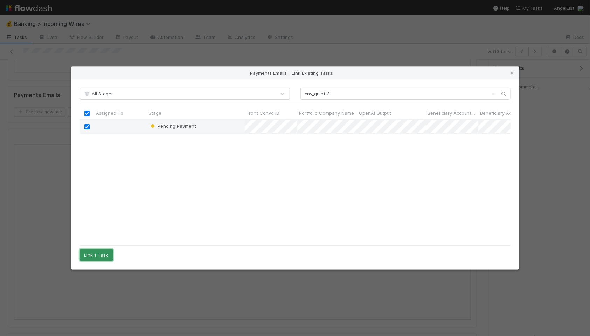
drag, startPoint x: 104, startPoint y: 253, endPoint x: 118, endPoint y: 251, distance: 14.1
click at [105, 253] on button "Link 1 Task" at bounding box center [96, 255] width 33 height 12
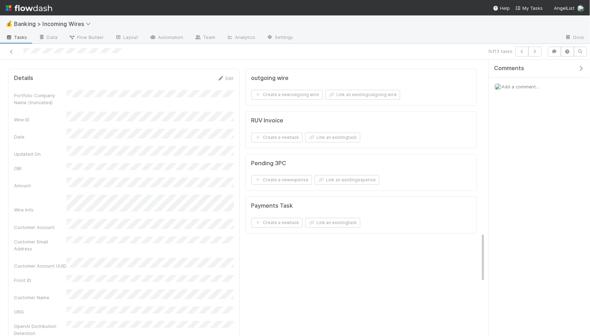
scroll to position [959, 0]
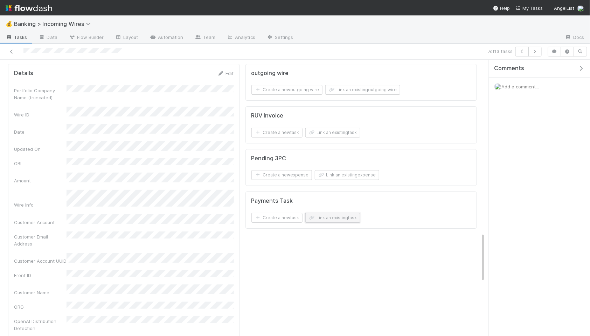
click at [332, 220] on button "Link an existing task" at bounding box center [333, 218] width 55 height 10
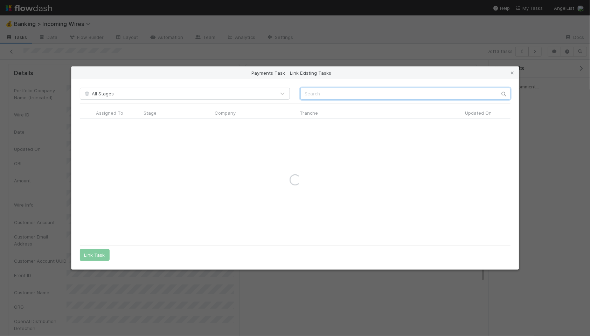
click at [368, 94] on input "text" at bounding box center [406, 94] width 210 height 12
type input "inspo"
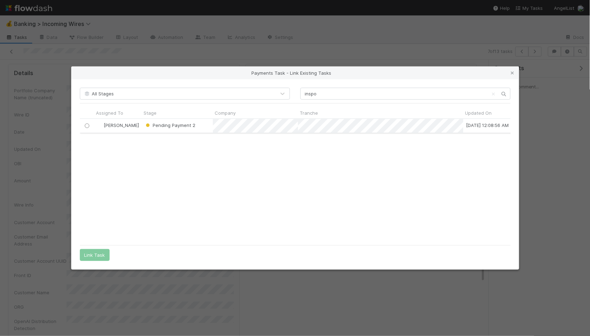
click at [86, 125] on input "radio" at bounding box center [86, 125] width 5 height 5
drag, startPoint x: 94, startPoint y: 255, endPoint x: 117, endPoint y: 249, distance: 24.1
click at [95, 255] on button "Link Task" at bounding box center [95, 255] width 30 height 12
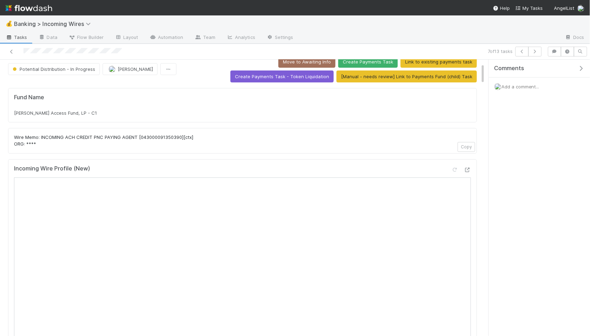
scroll to position [0, 0]
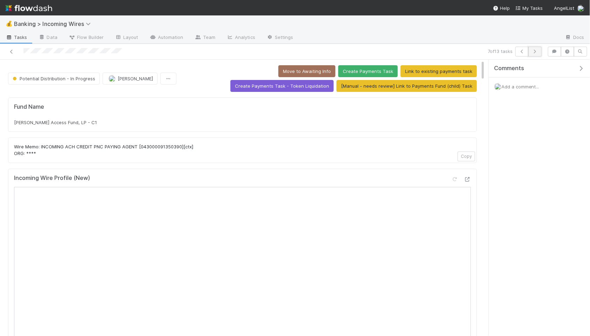
click at [537, 52] on icon "button" at bounding box center [535, 51] width 7 height 4
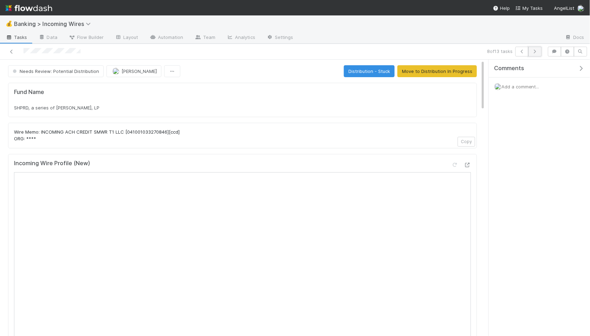
click at [538, 50] on icon "button" at bounding box center [535, 51] width 7 height 4
click at [149, 111] on div "Fund Name Open Source Fund, LP" at bounding box center [242, 100] width 469 height 34
copy div "Open Source Fund, LP"
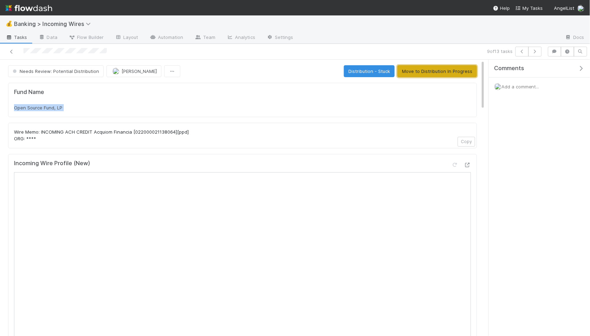
click at [464, 72] on button "Move to Distribution In Progress" at bounding box center [438, 71] width 80 height 12
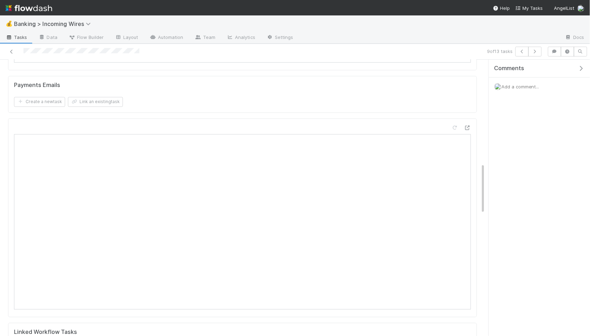
scroll to position [480, 0]
click at [118, 128] on button "Link an existing task" at bounding box center [95, 128] width 55 height 10
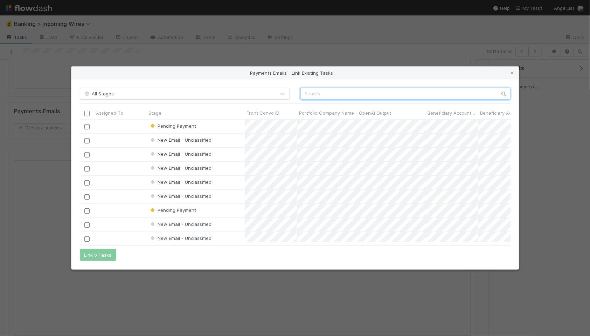
scroll to position [122, 431]
click at [356, 93] on input "text" at bounding box center [406, 94] width 210 height 12
paste input "cnv_qlksk5j"
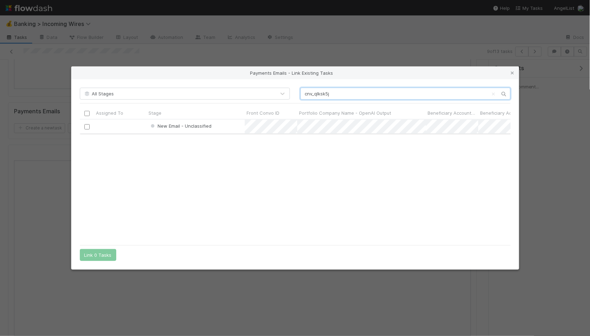
type input "cnv_qlksk5j"
click at [84, 126] on input "checkbox" at bounding box center [86, 126] width 5 height 5
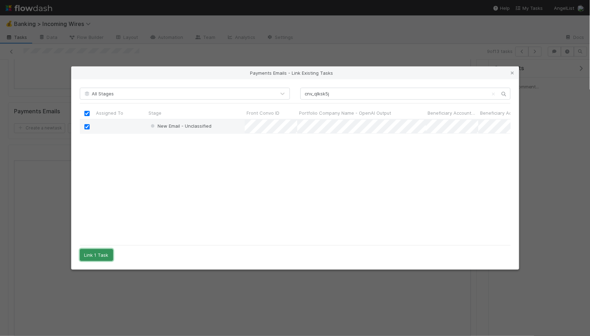
drag, startPoint x: 100, startPoint y: 257, endPoint x: 103, endPoint y: 254, distance: 4.7
click at [100, 257] on button "Link 1 Task" at bounding box center [96, 255] width 33 height 12
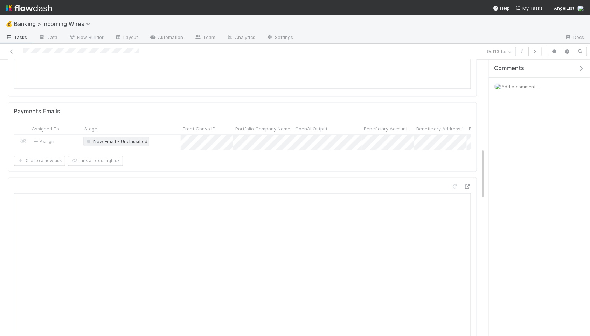
click at [129, 143] on span "New Email - Unclassified" at bounding box center [116, 142] width 62 height 6
click at [129, 155] on span "Pending Payment" at bounding box center [110, 158] width 47 height 6
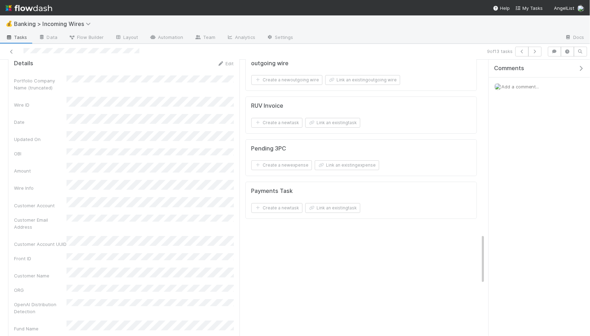
scroll to position [962, 0]
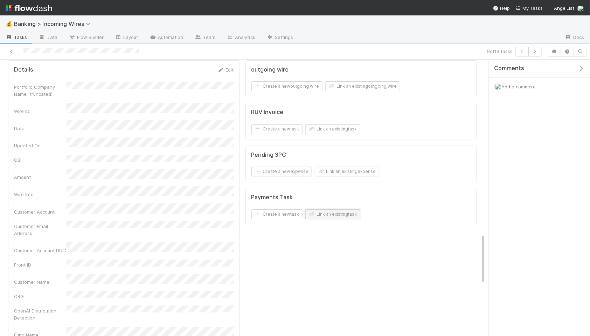
click at [344, 218] on button "Link an existing task" at bounding box center [333, 214] width 55 height 10
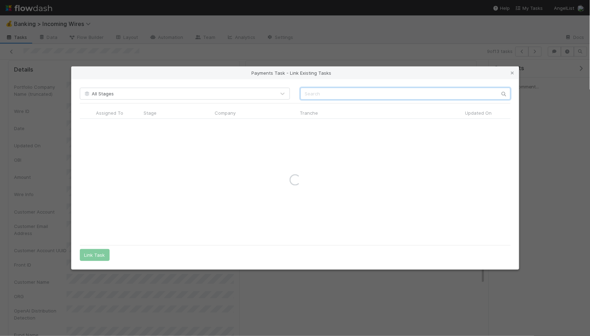
click at [354, 94] on input "text" at bounding box center [406, 94] width 210 height 12
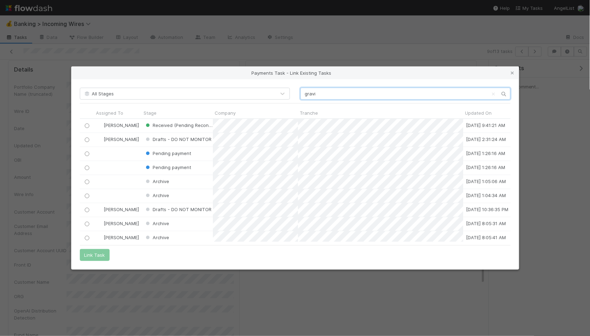
scroll to position [123, 431]
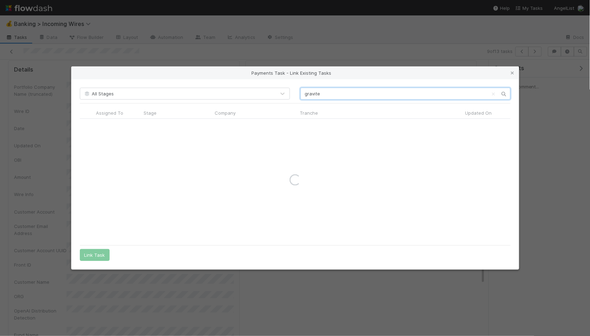
type input "gravitee"
click at [325, 96] on input "gravitee" at bounding box center [406, 94] width 210 height 12
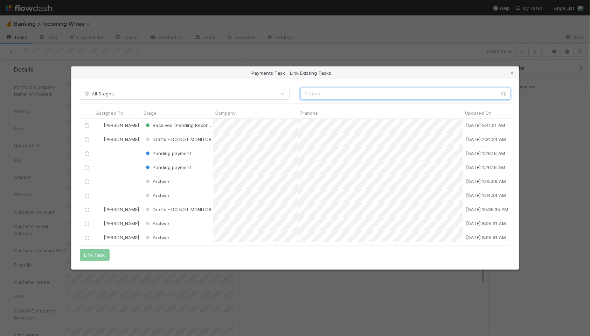
scroll to position [0, 0]
click at [512, 75] on icon at bounding box center [512, 73] width 7 height 5
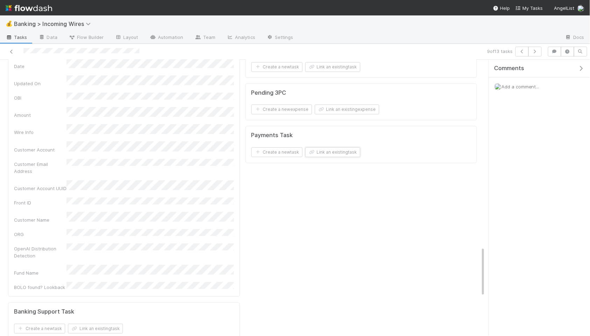
scroll to position [1088, 0]
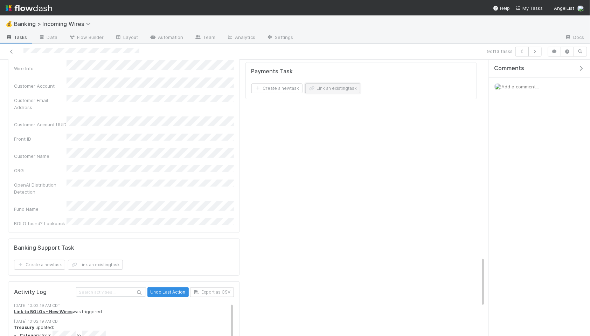
click at [343, 91] on button "Link an existing task" at bounding box center [333, 88] width 55 height 10
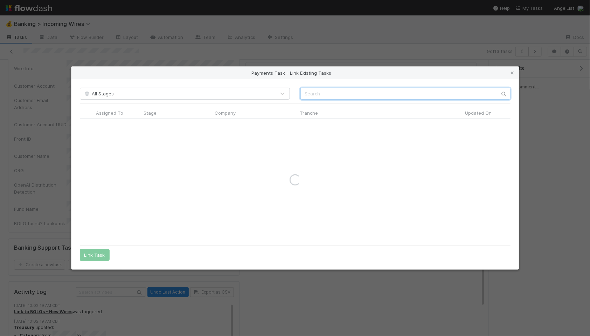
click at [352, 97] on input "text" at bounding box center [406, 94] width 210 height 12
type input "datawire"
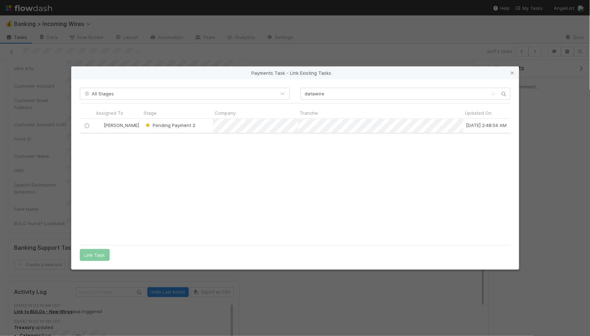
click at [87, 125] on input "radio" at bounding box center [86, 125] width 5 height 5
drag, startPoint x: 88, startPoint y: 257, endPoint x: 93, endPoint y: 255, distance: 5.3
click at [89, 257] on button "Link Task" at bounding box center [95, 255] width 30 height 12
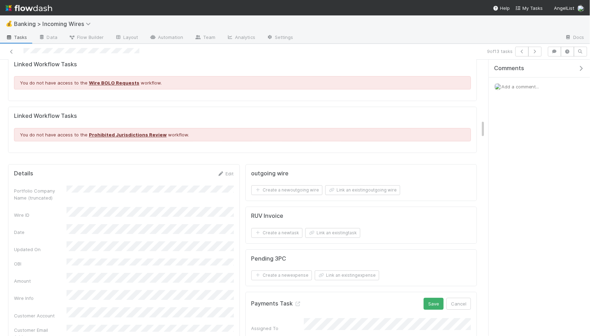
scroll to position [853, 0]
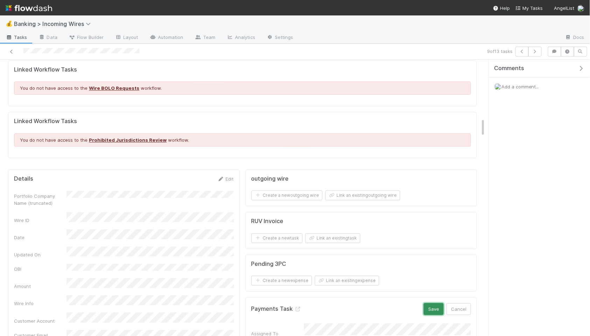
click at [436, 311] on button "Save" at bounding box center [434, 309] width 20 height 12
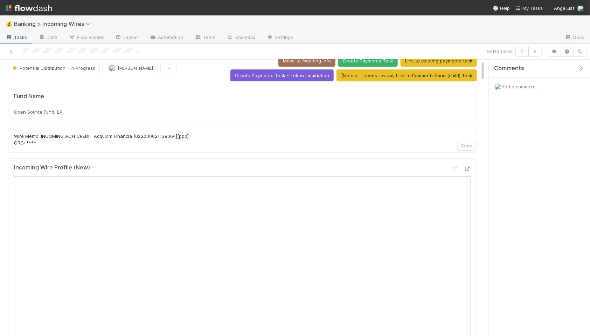
scroll to position [10, 0]
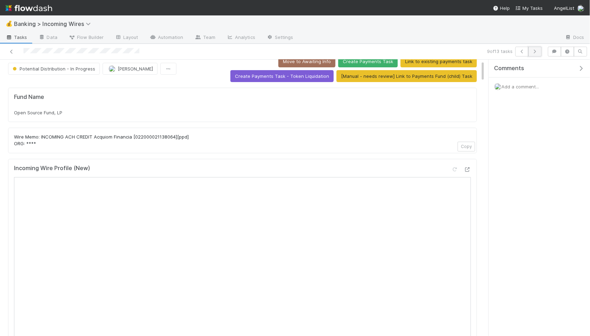
click at [537, 49] on icon "button" at bounding box center [535, 51] width 7 height 4
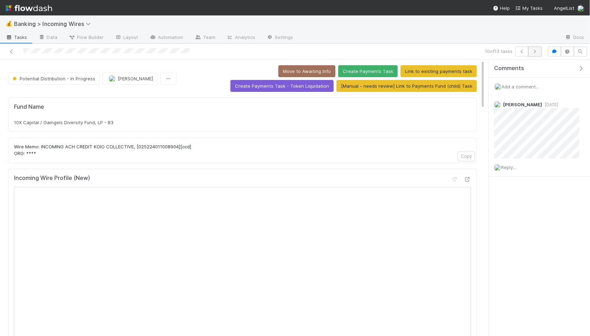
click at [537, 51] on icon "button" at bounding box center [535, 51] width 7 height 4
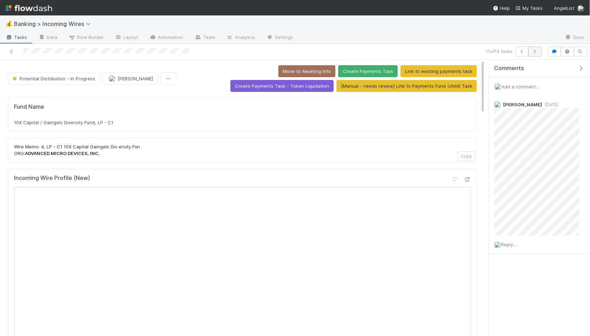
click at [536, 51] on icon "button" at bounding box center [535, 51] width 7 height 4
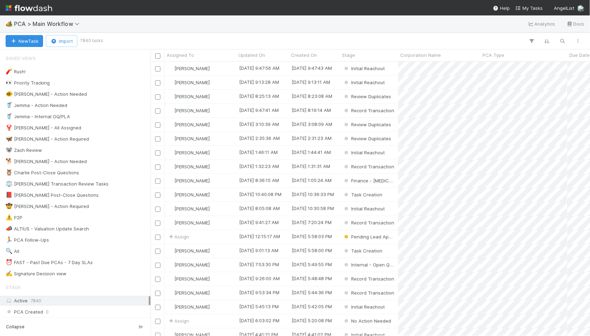
scroll to position [0, 0]
click at [563, 39] on icon "button" at bounding box center [563, 41] width 7 height 6
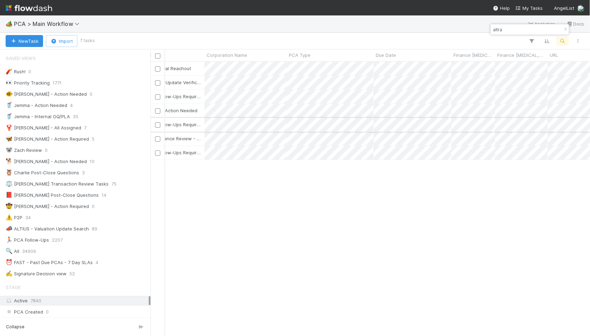
scroll to position [0, 0]
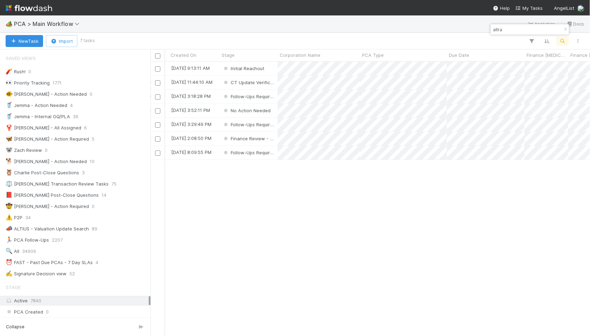
type input "altra"
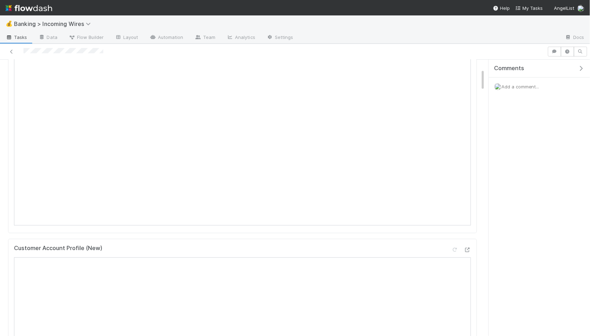
scroll to position [98, 0]
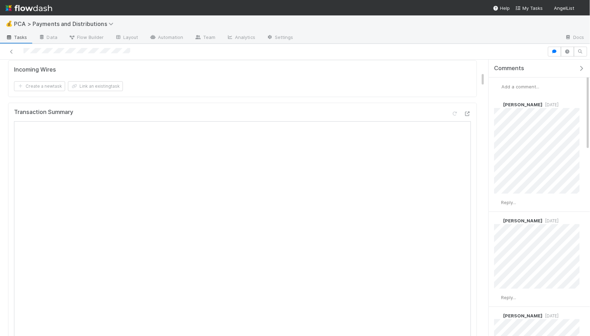
scroll to position [228, 0]
click at [459, 32] on div at bounding box center [429, 37] width 261 height 11
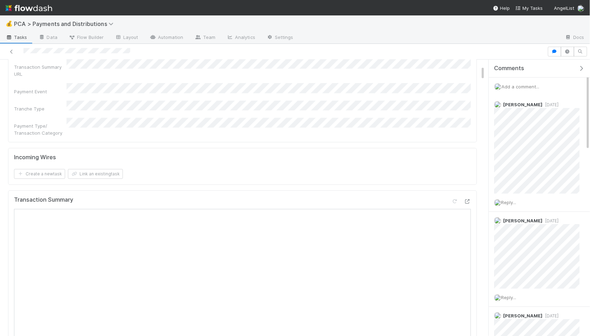
scroll to position [0, 0]
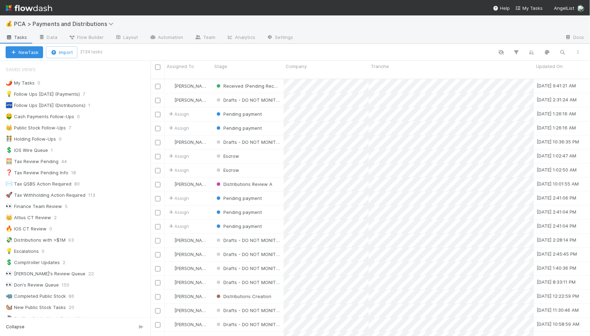
scroll to position [0, 0]
click at [564, 52] on icon "button" at bounding box center [563, 52] width 7 height 6
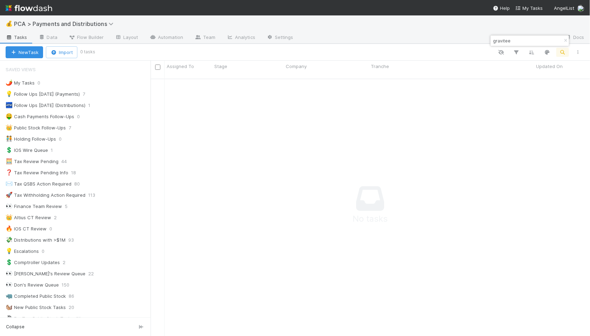
scroll to position [263, 440]
type input "gravitee"
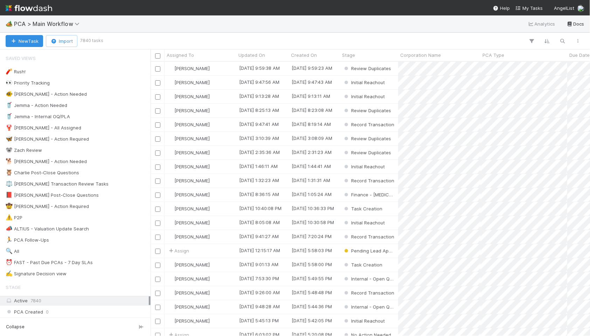
scroll to position [274, 440]
click at [566, 40] on icon "button" at bounding box center [563, 41] width 7 height 6
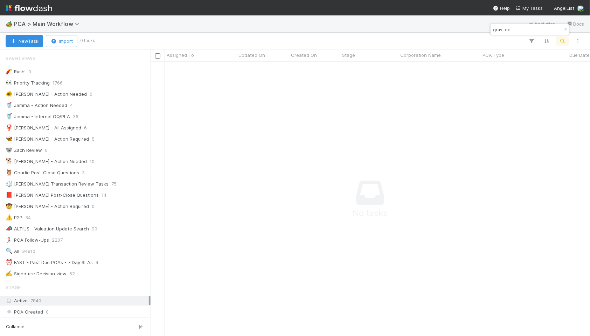
click at [515, 28] on input "gravitee" at bounding box center [527, 29] width 70 height 8
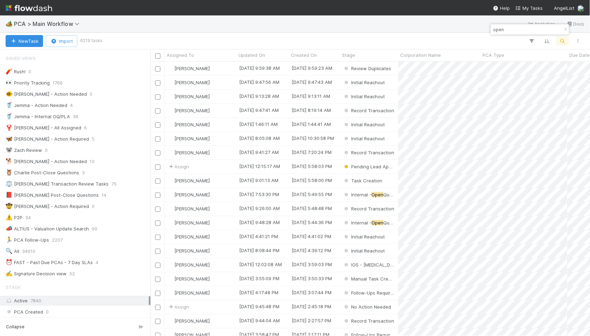
click at [501, 29] on input "open" at bounding box center [527, 29] width 70 height 8
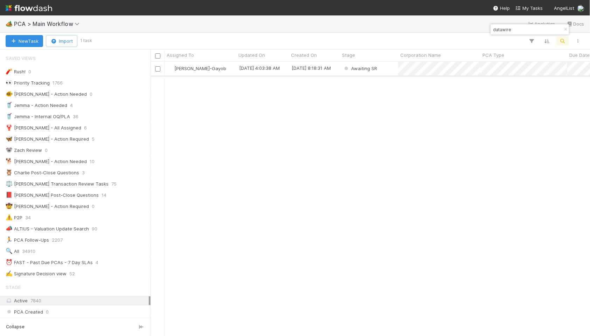
type input "datawire"
click at [389, 68] on div "Awaiting SR" at bounding box center [369, 69] width 58 height 14
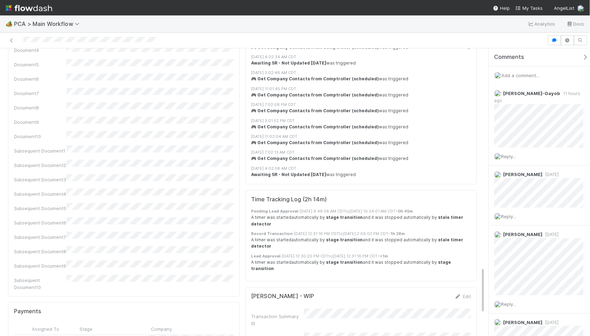
scroll to position [1362, 0]
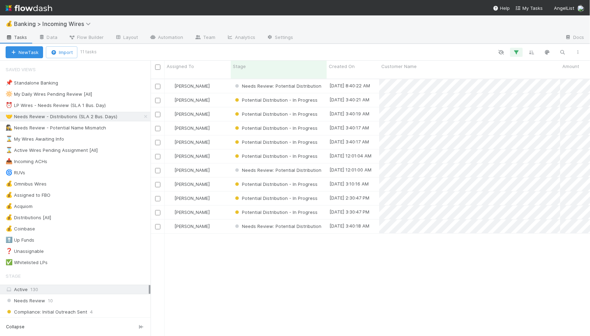
scroll to position [263, 440]
click at [222, 93] on div "[PERSON_NAME]" at bounding box center [198, 100] width 66 height 14
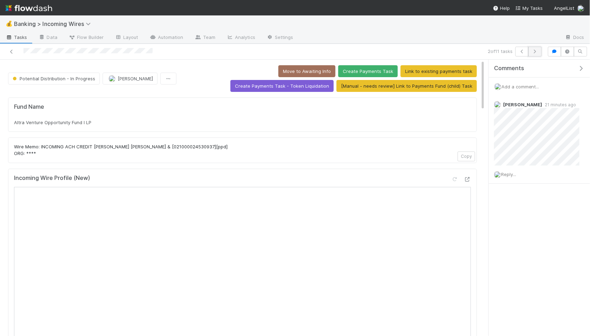
click at [534, 51] on icon "button" at bounding box center [535, 51] width 7 height 4
click at [536, 51] on icon "button" at bounding box center [535, 51] width 7 height 4
click at [533, 48] on button "button" at bounding box center [535, 52] width 13 height 10
click at [533, 51] on icon "button" at bounding box center [535, 51] width 7 height 4
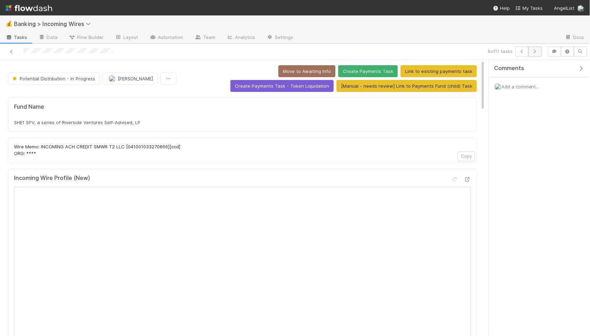
click at [537, 52] on icon "button" at bounding box center [535, 51] width 7 height 4
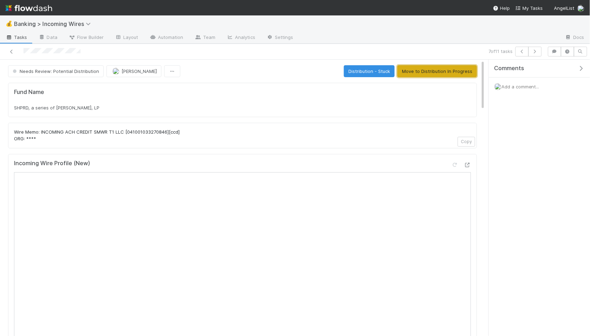
click at [454, 68] on button "Move to Distribution In Progress" at bounding box center [438, 71] width 80 height 12
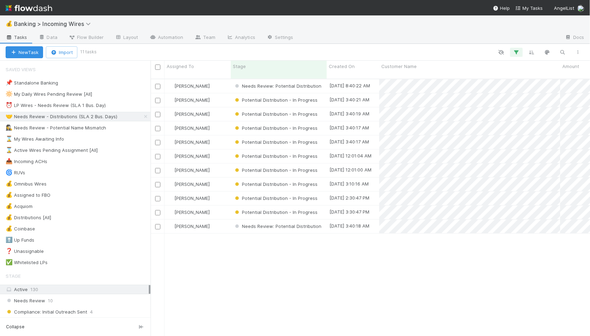
scroll to position [0, 0]
click at [216, 80] on div "[PERSON_NAME]" at bounding box center [198, 86] width 66 height 14
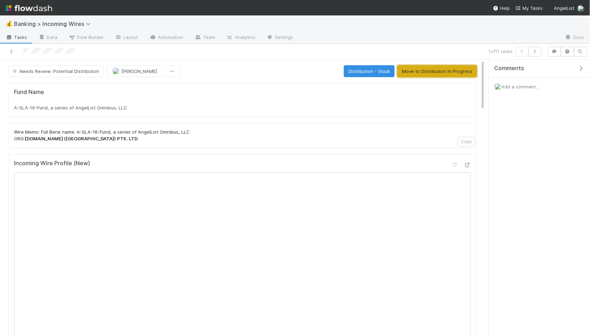
click at [410, 68] on button "Move to Distribution In Progress" at bounding box center [438, 71] width 80 height 12
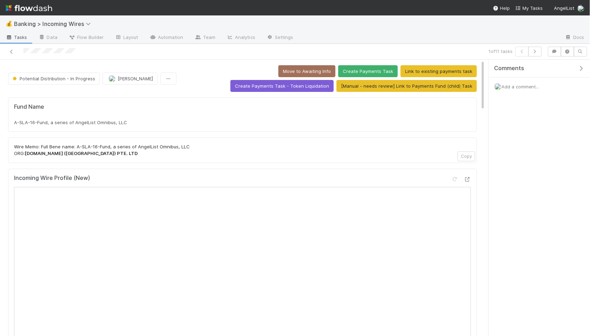
click at [134, 121] on div "A-SLA-16-Fund, a series of AngelList Omnibus, LLC" at bounding box center [242, 122] width 457 height 7
copy div "A-SLA-16-Fund, a series of AngelList Omnibus, LLC"
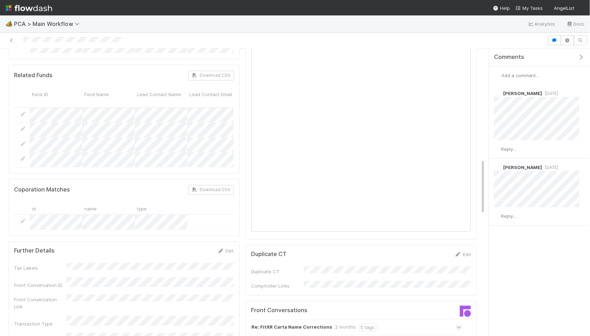
scroll to position [321, 0]
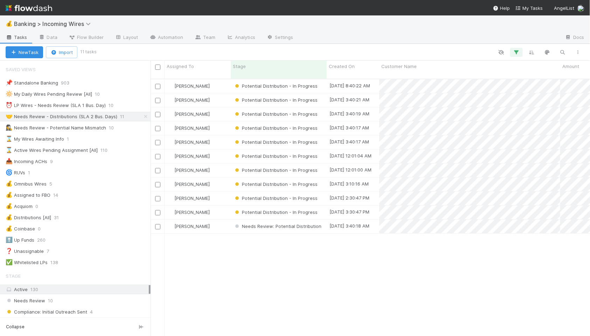
scroll to position [0, 0]
click at [86, 109] on div "⏰ LP Wires - Needs Review (SLA 1 Bus. Day)" at bounding box center [56, 105] width 100 height 9
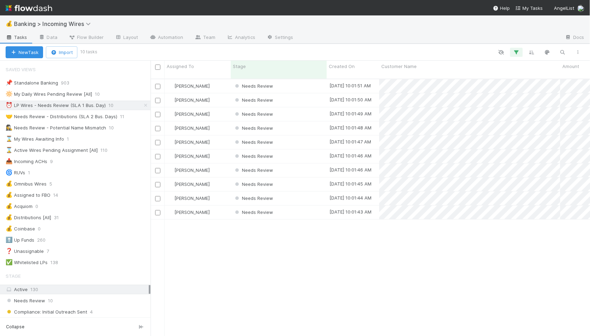
scroll to position [263, 440]
click at [223, 79] on div "[PERSON_NAME]" at bounding box center [198, 86] width 66 height 14
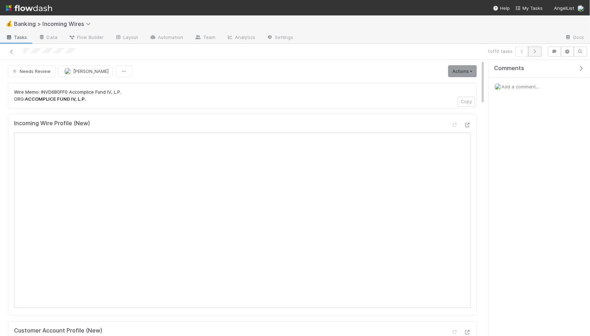
click at [534, 50] on icon "button" at bounding box center [535, 51] width 7 height 4
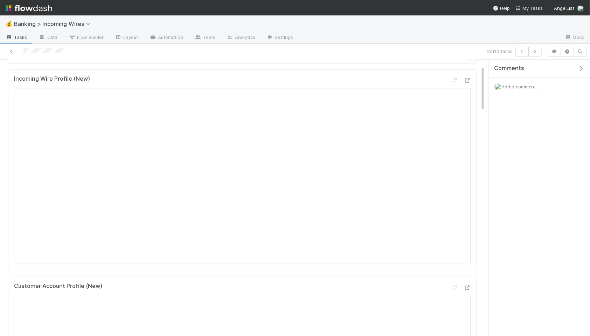
scroll to position [70, 0]
click at [532, 52] on icon "button" at bounding box center [535, 51] width 7 height 4
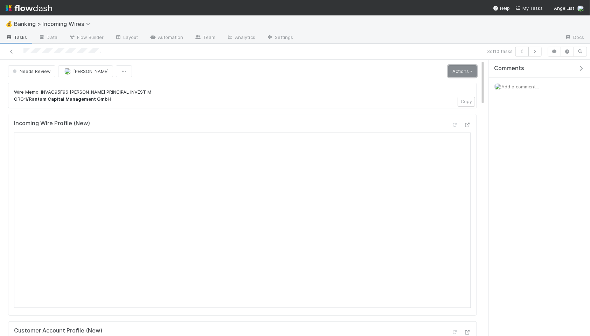
click at [475, 71] on link "Actions" at bounding box center [463, 71] width 29 height 12
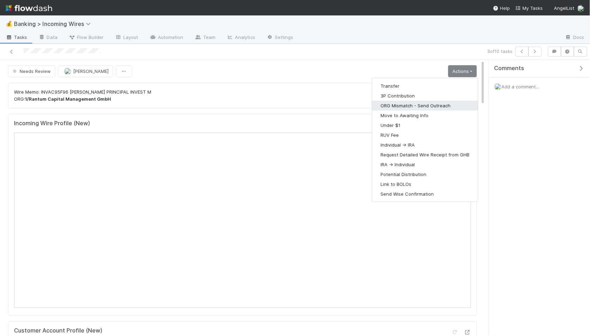
click at [430, 108] on button "ORG Mismatch - Send Outreach" at bounding box center [425, 106] width 106 height 10
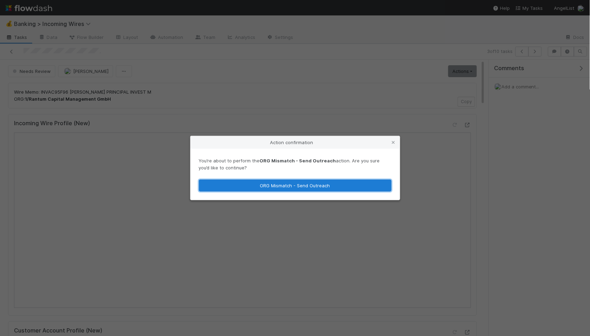
click at [326, 185] on button "ORG Mismatch - Send Outreach" at bounding box center [295, 185] width 193 height 12
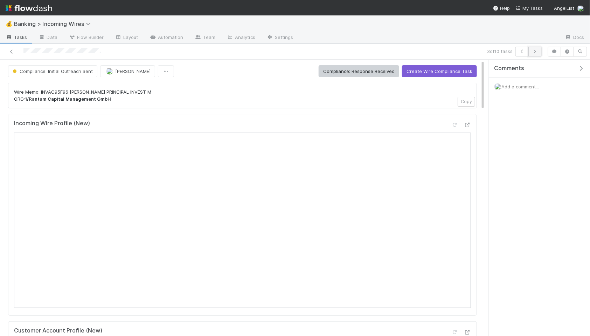
click at [536, 52] on icon "button" at bounding box center [535, 51] width 7 height 4
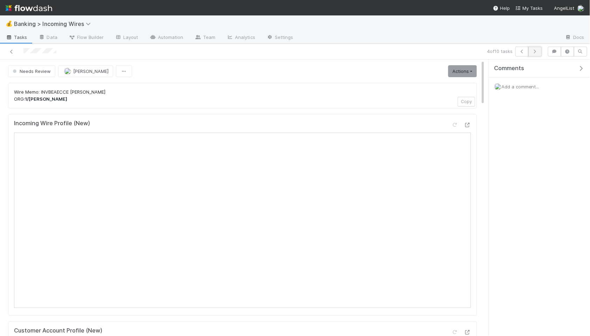
click at [539, 51] on icon "button" at bounding box center [535, 51] width 7 height 4
click at [535, 53] on icon "button" at bounding box center [535, 51] width 7 height 4
click at [536, 51] on icon "button" at bounding box center [535, 51] width 7 height 4
click at [533, 53] on icon "button" at bounding box center [535, 51] width 7 height 4
click at [535, 53] on icon "button" at bounding box center [535, 51] width 7 height 4
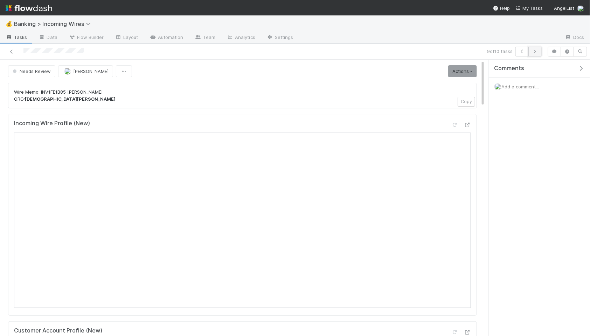
click at [537, 50] on icon "button" at bounding box center [535, 51] width 7 height 4
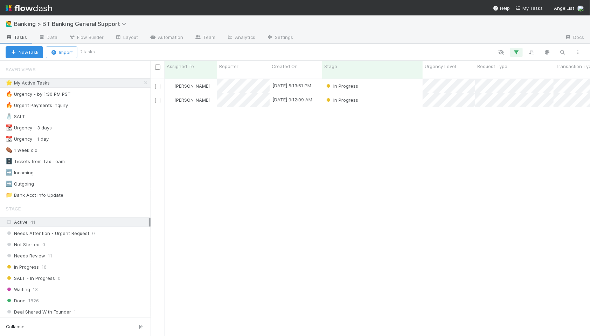
scroll to position [0, 0]
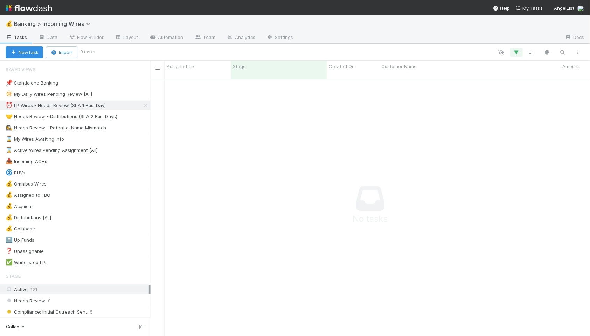
scroll to position [263, 440]
click at [69, 115] on div "🤝 Needs Review - Distributions (SLA 2 Bus. Days)" at bounding box center [62, 114] width 112 height 9
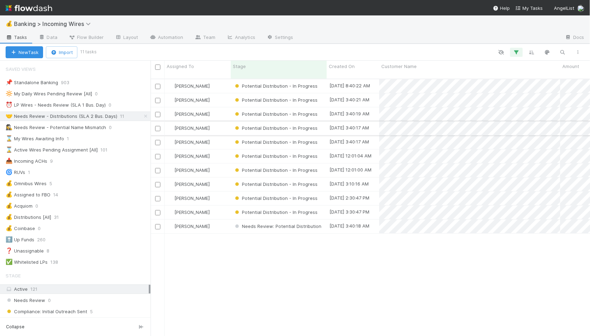
scroll to position [0, 4]
click at [222, 122] on div "[PERSON_NAME]" at bounding box center [194, 128] width 66 height 14
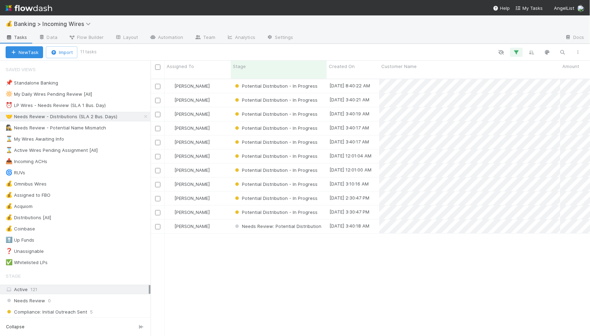
scroll to position [0, 0]
click at [81, 104] on div "⏰ LP Wires - Needs Review (SLA 1 Bus. Day)" at bounding box center [56, 105] width 100 height 9
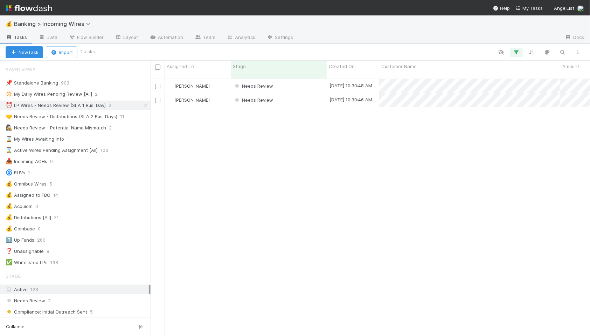
scroll to position [263, 440]
click at [292, 80] on div "Needs Review" at bounding box center [279, 86] width 96 height 14
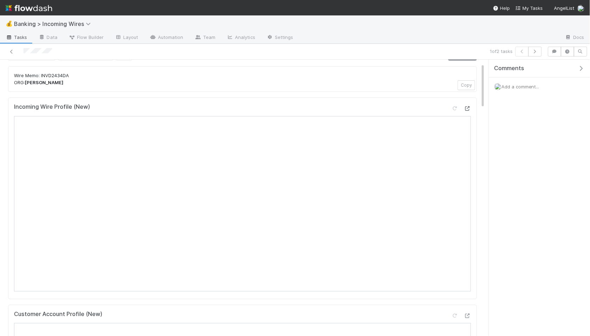
scroll to position [20, 0]
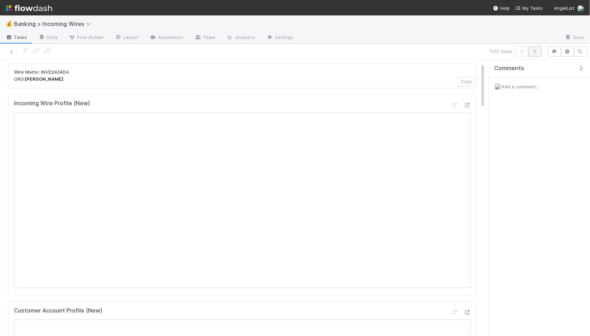
click at [539, 54] on button "button" at bounding box center [535, 52] width 13 height 10
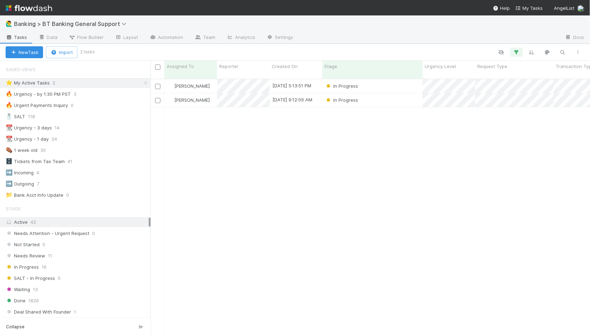
scroll to position [263, 440]
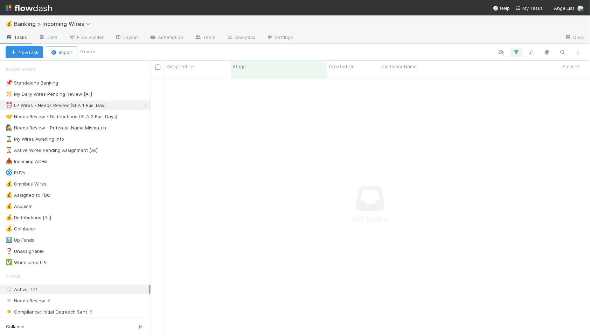
scroll to position [0, 0]
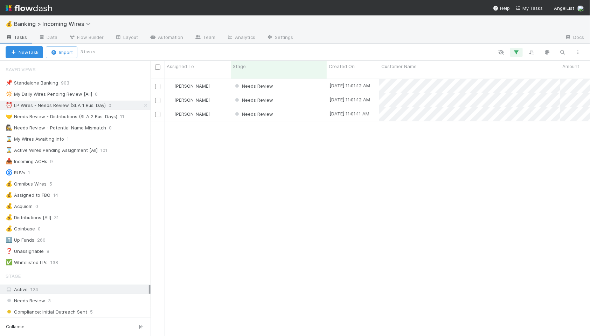
scroll to position [263, 440]
click at [306, 79] on div "Needs Review" at bounding box center [279, 86] width 96 height 14
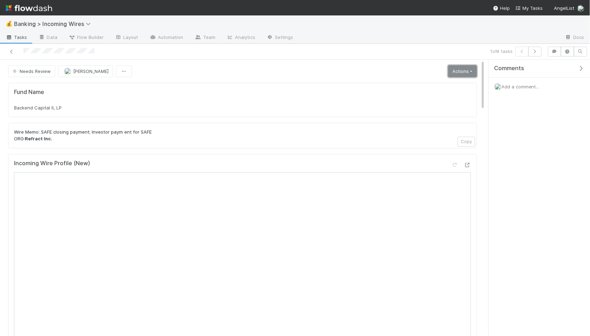
click at [465, 74] on link "Actions" at bounding box center [463, 71] width 29 height 12
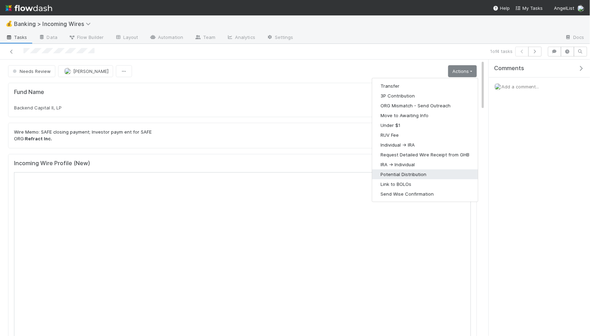
click at [395, 174] on button "Potential Distribution" at bounding box center [425, 174] width 106 height 10
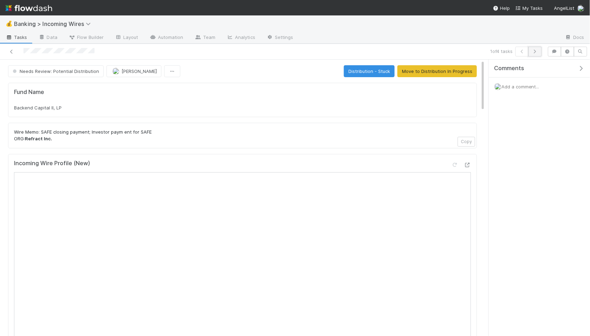
click at [533, 52] on icon "button" at bounding box center [535, 51] width 7 height 4
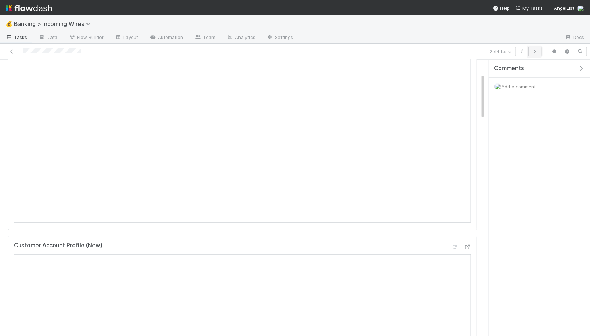
scroll to position [100, 0]
click at [535, 53] on button "button" at bounding box center [535, 52] width 13 height 10
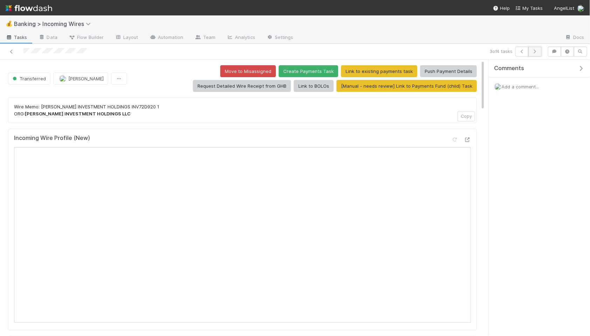
click at [538, 51] on icon "button" at bounding box center [535, 51] width 7 height 4
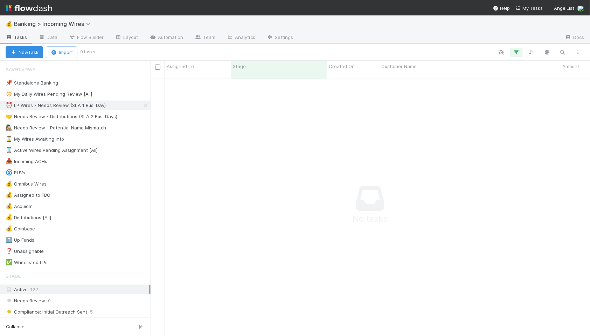
scroll to position [263, 440]
click at [50, 114] on div "🤝 Needs Review - Distributions (SLA 2 Bus. Days)" at bounding box center [62, 116] width 112 height 9
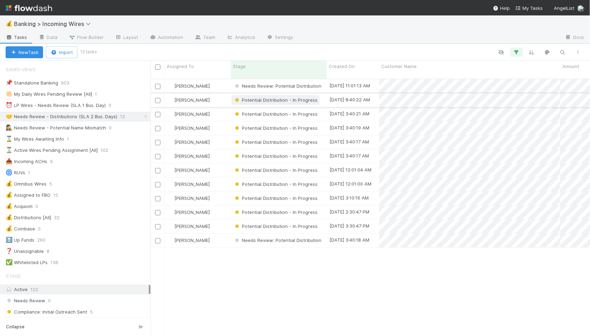
scroll to position [263, 440]
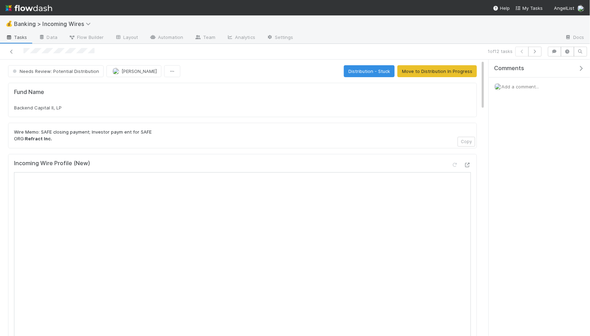
click at [99, 110] on div "Backend Capital II, LP" at bounding box center [242, 107] width 457 height 7
copy div "Backend Capital II, LP"
click at [445, 75] on button "Move to Distribution In Progress" at bounding box center [438, 71] width 80 height 12
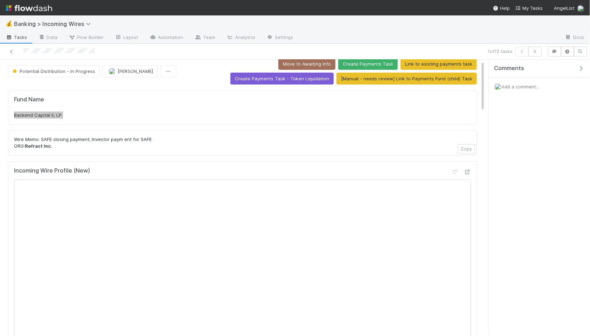
scroll to position [10, 0]
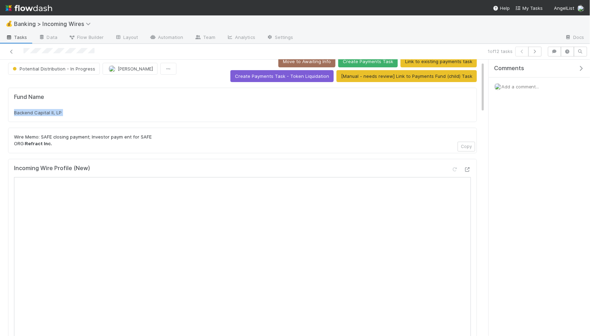
copy div "Backend Capital II, LP"
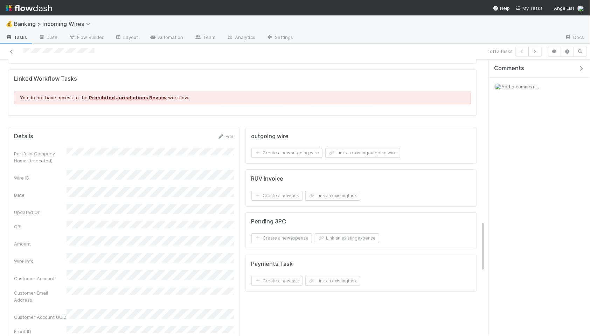
scroll to position [873, 0]
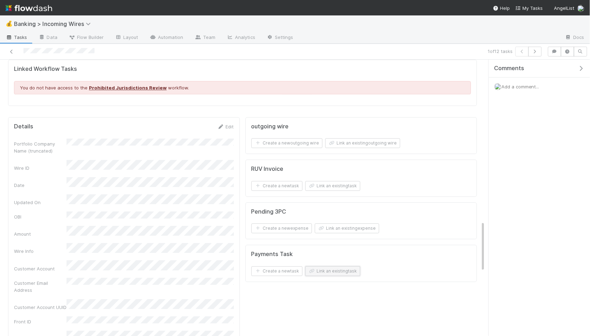
click at [353, 271] on button "Link an existing task" at bounding box center [333, 271] width 55 height 10
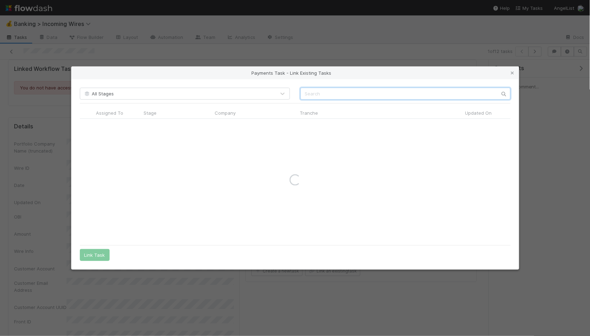
click at [376, 95] on input "text" at bounding box center [406, 94] width 210 height 12
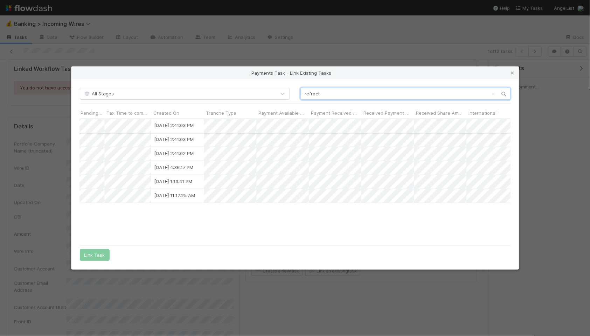
scroll to position [0, 748]
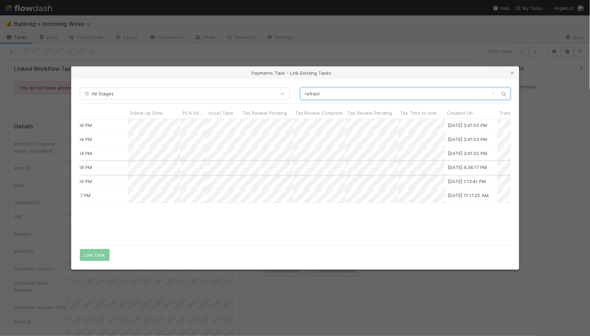
type input "refract"
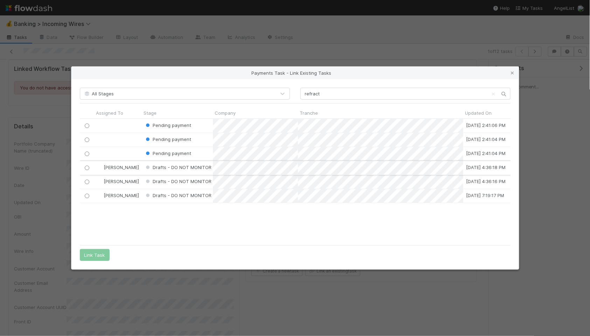
click at [89, 167] on input "radio" at bounding box center [86, 167] width 5 height 5
click at [92, 254] on button "Link Task" at bounding box center [95, 255] width 30 height 12
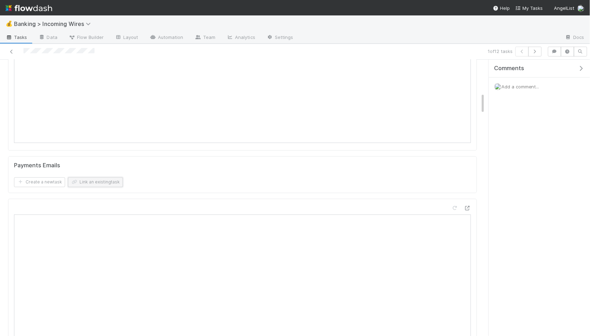
click at [94, 183] on button "Link an existing task" at bounding box center [95, 182] width 55 height 10
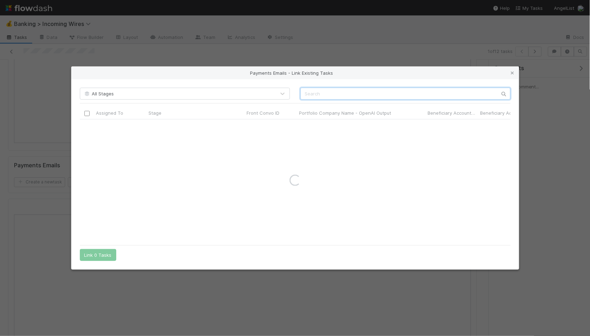
click at [327, 91] on input "text" at bounding box center [406, 94] width 210 height 12
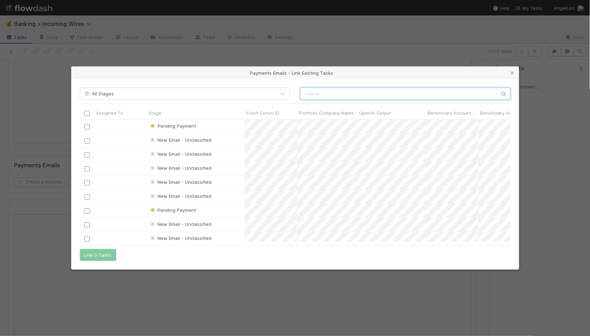
paste input "cnv_qnjie6f"
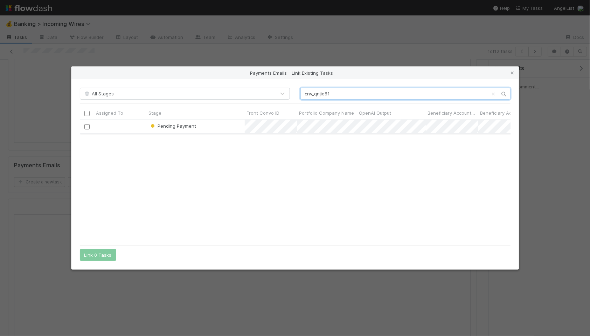
type input "cnv_qnjie6f"
click at [87, 126] on input "checkbox" at bounding box center [86, 126] width 5 height 5
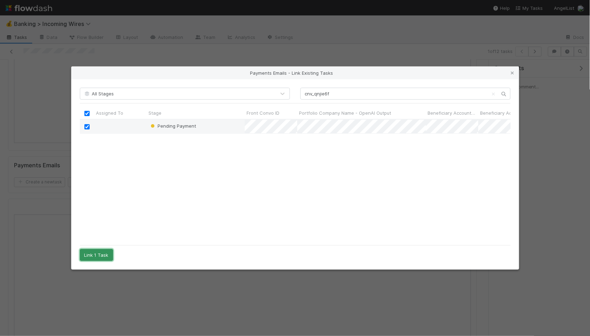
drag, startPoint x: 101, startPoint y: 253, endPoint x: 110, endPoint y: 250, distance: 9.8
click at [101, 253] on button "Link 1 Task" at bounding box center [96, 255] width 33 height 12
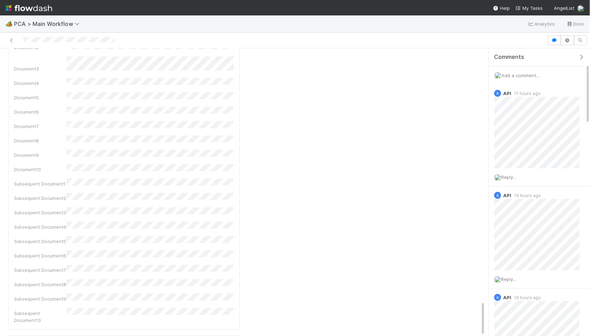
scroll to position [2044, 0]
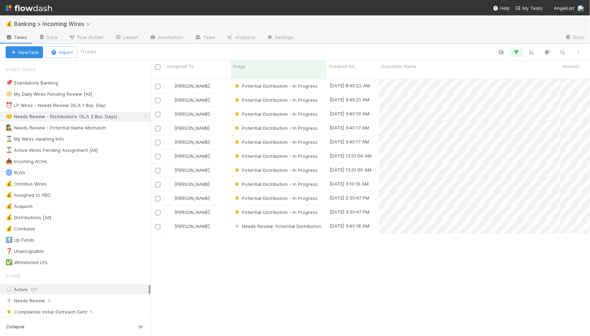
scroll to position [0, 0]
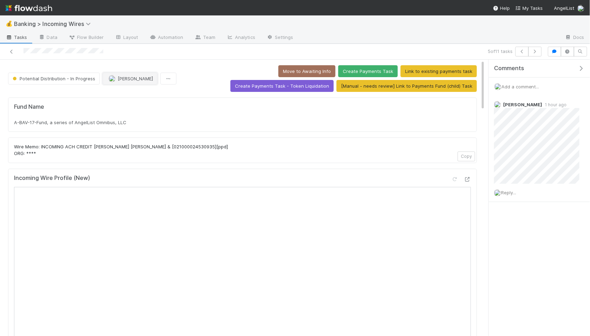
click at [132, 80] on span "[PERSON_NAME]" at bounding box center [135, 79] width 35 height 6
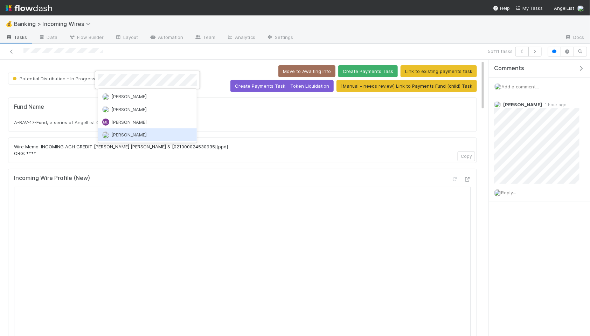
click at [134, 135] on span "[PERSON_NAME]" at bounding box center [128, 135] width 35 height 6
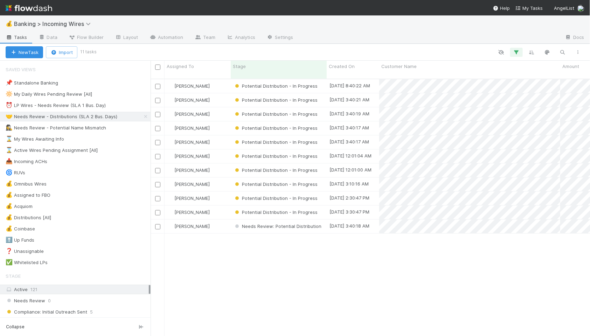
scroll to position [0, 0]
click at [62, 106] on div "⏰ LP Wires - Needs Review (SLA 1 Bus. Day)" at bounding box center [56, 105] width 100 height 9
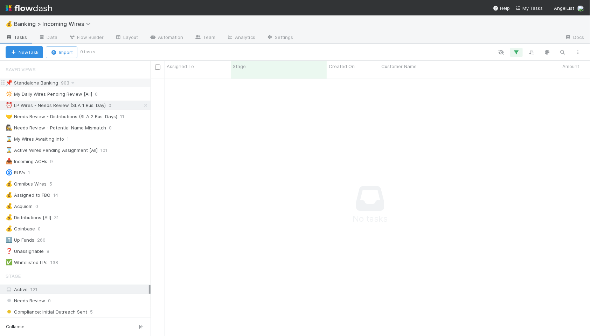
scroll to position [263, 440]
click at [292, 82] on div "Needs Review" at bounding box center [279, 86] width 96 height 14
